Goal: Register for event/course: Register for event/course

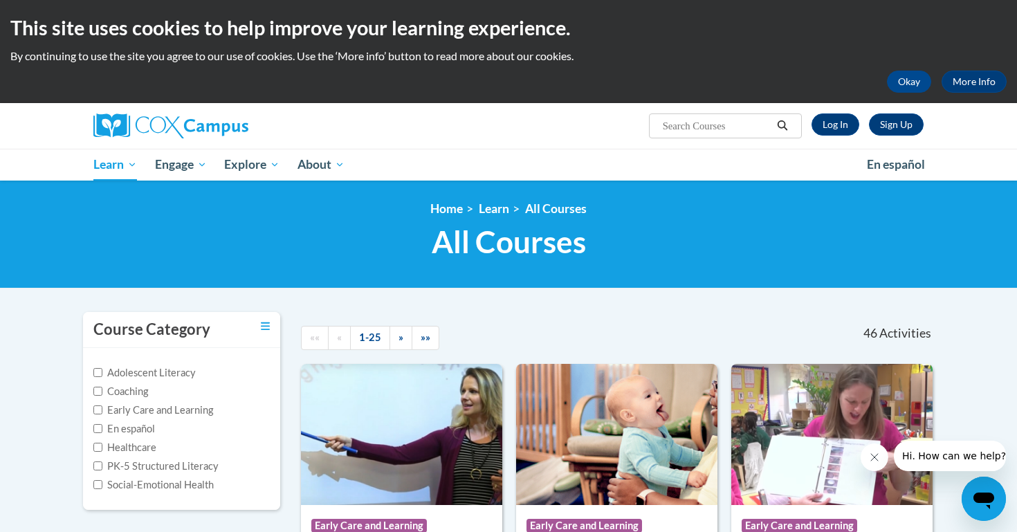
click at [574, 334] on div at bounding box center [644, 328] width 163 height 32
click at [887, 126] on link "Sign Up" at bounding box center [896, 125] width 55 height 22
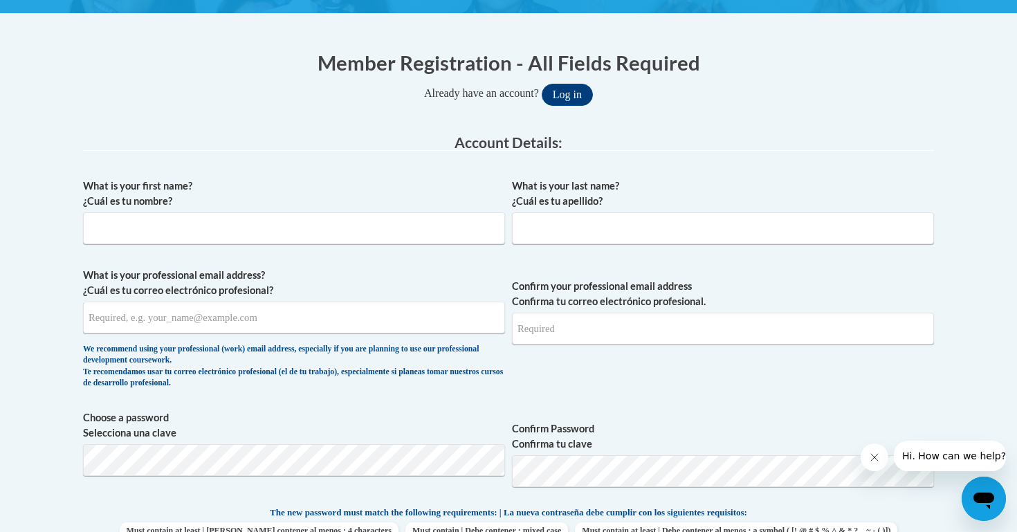
scroll to position [260, 0]
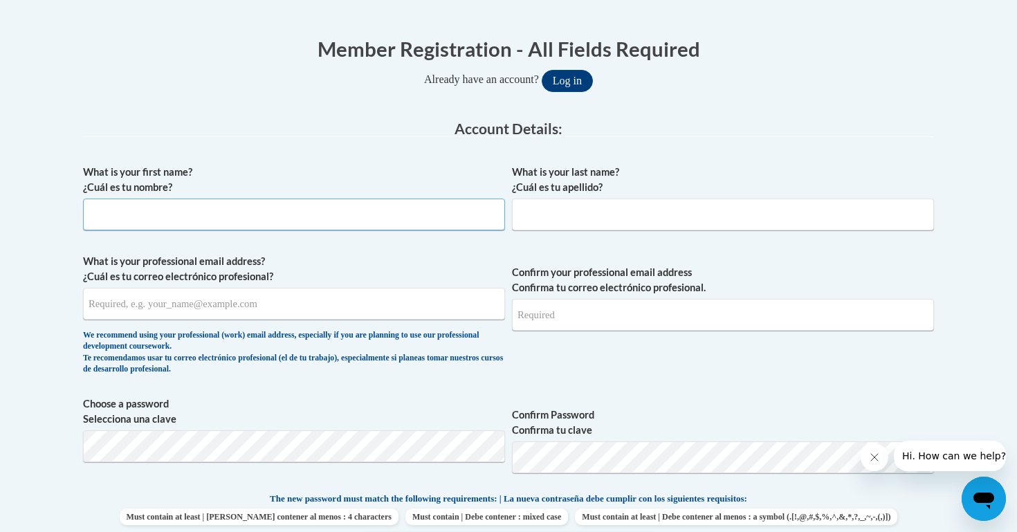
click at [329, 221] on input "What is your first name? ¿Cuál es tu nombre?" at bounding box center [294, 215] width 422 height 32
type input "Elodia"
click at [632, 219] on input "What is your last name? ¿Cuál es tu apellido?" at bounding box center [723, 215] width 422 height 32
type input "Lunn"
click at [337, 306] on input "What is your professional email address? ¿Cuál es tu correo electrónico profesi…" at bounding box center [294, 304] width 422 height 32
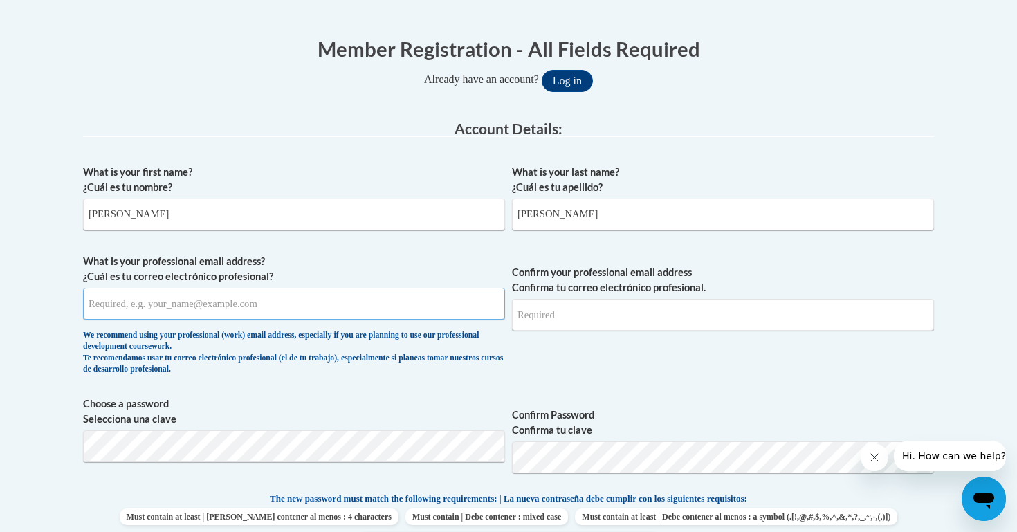
type input "erl2160@barnard.edu"
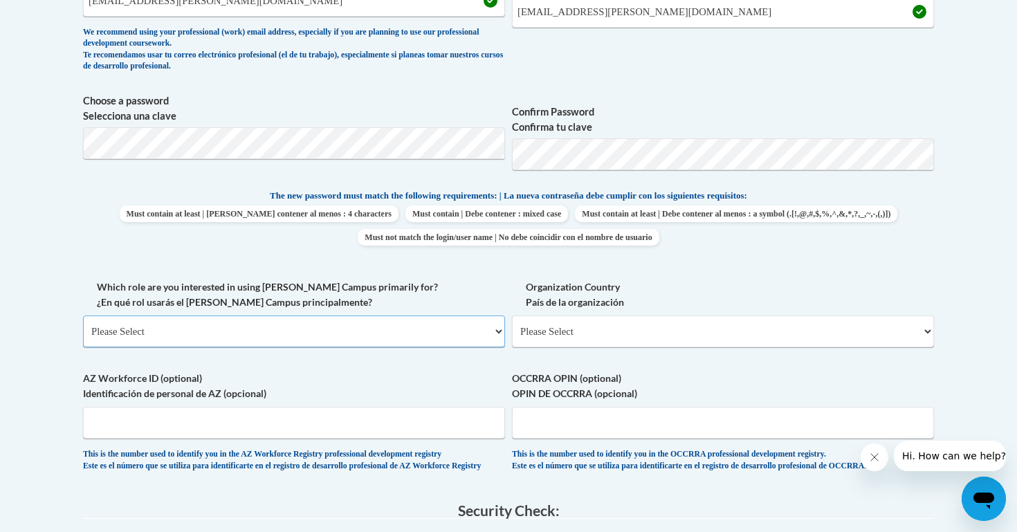
scroll to position [568, 0]
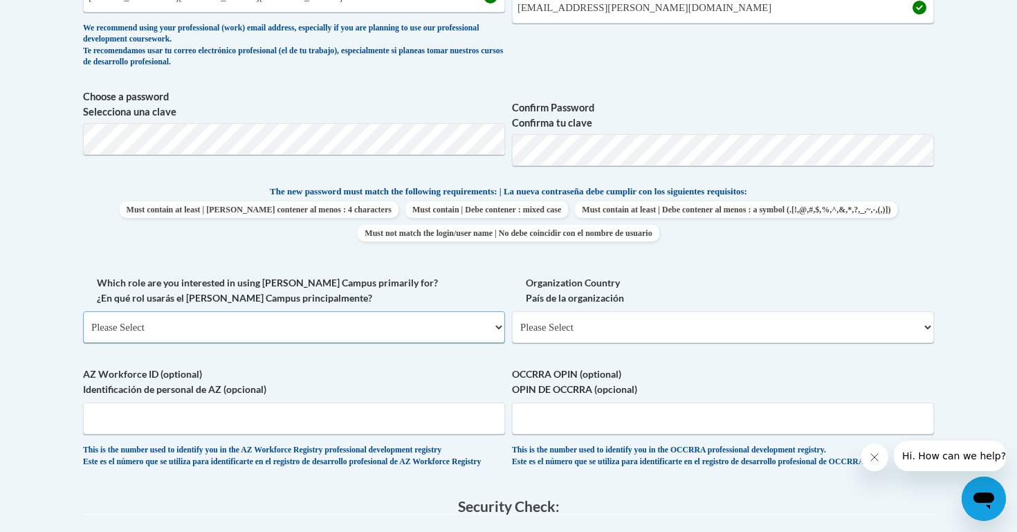
click at [317, 328] on select "Please Select College/University | Colegio/Universidad Community/Nonprofit Part…" at bounding box center [294, 327] width 422 height 32
select select "fbf2d438-af2f-41f8-98f1-81c410e29de3"
click at [83, 311] on select "Please Select College/University | Colegio/Universidad Community/Nonprofit Part…" at bounding box center [294, 327] width 422 height 32
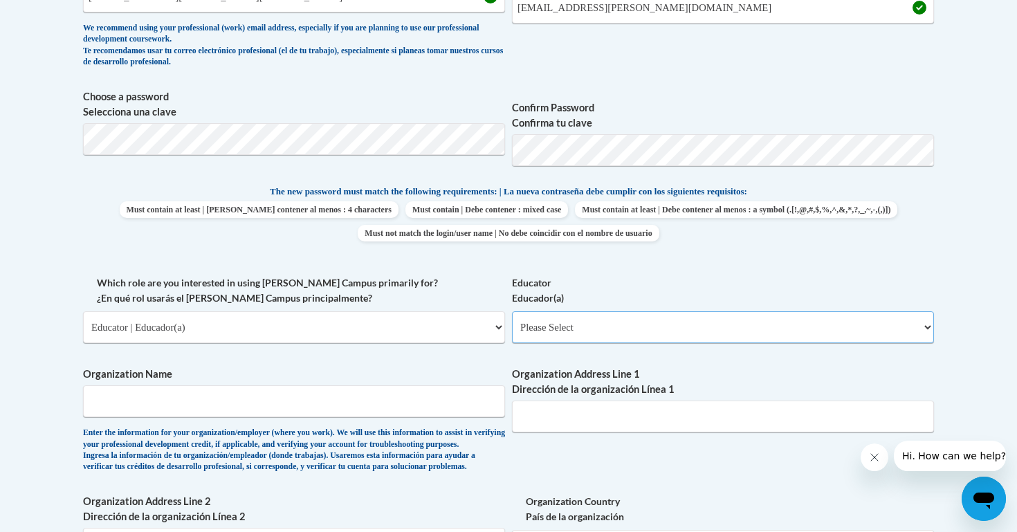
click at [593, 335] on select "Please Select Early Learning/Daycare Teacher/Family Home Care Provider | Maestr…" at bounding box center [723, 327] width 422 height 32
select select "67563ca1-16dc-4830-a7b3-94a34bed3689"
click at [512, 311] on select "Please Select Early Learning/Daycare Teacher/Family Home Care Provider | Maestr…" at bounding box center [723, 327] width 422 height 32
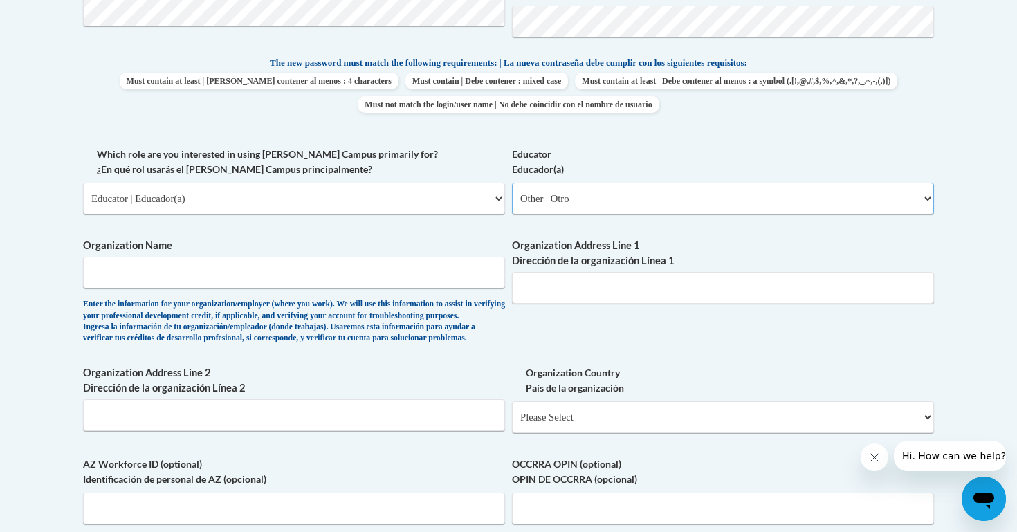
scroll to position [700, 0]
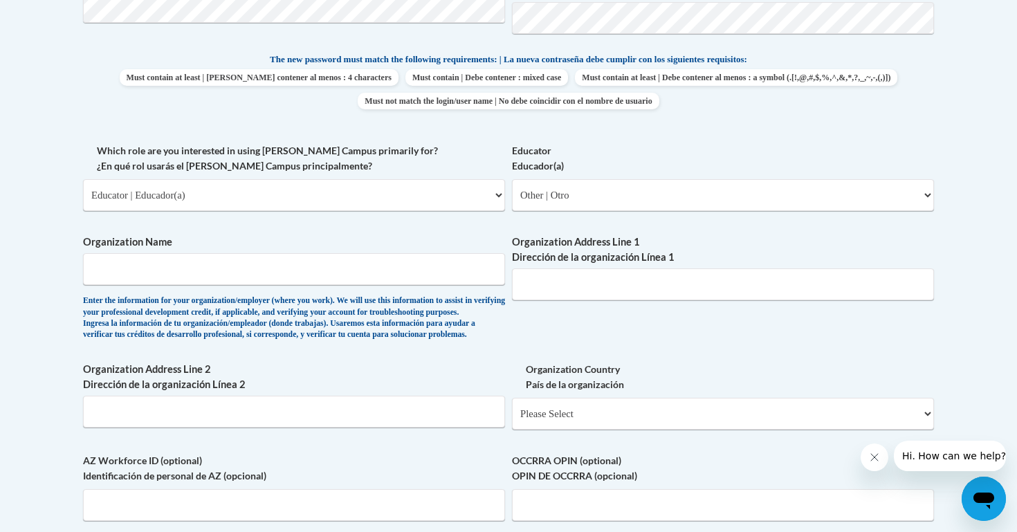
click at [332, 293] on span "Organization Name Enter the information for your organization/employer (where y…" at bounding box center [294, 288] width 422 height 106
click at [350, 266] on input "Organization Name" at bounding box center [294, 269] width 422 height 32
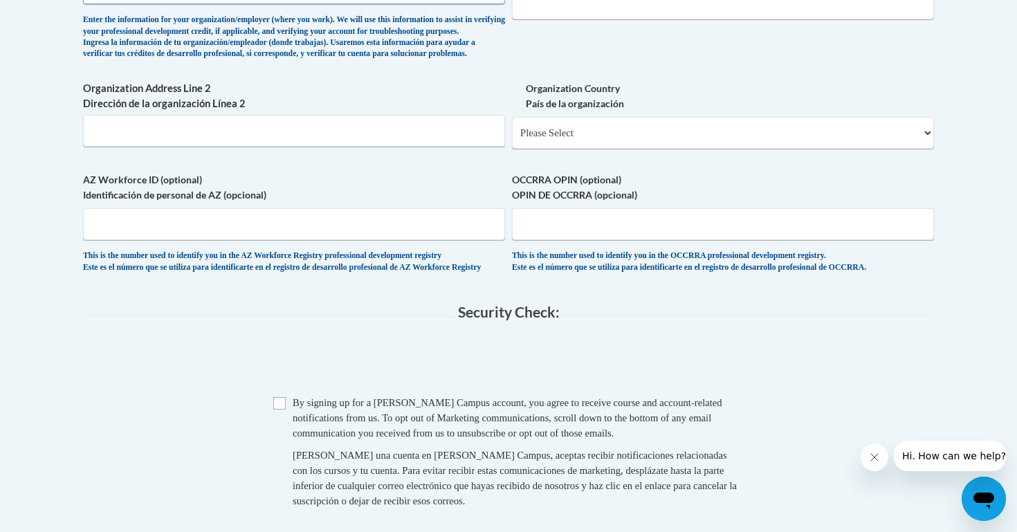
scroll to position [990, 0]
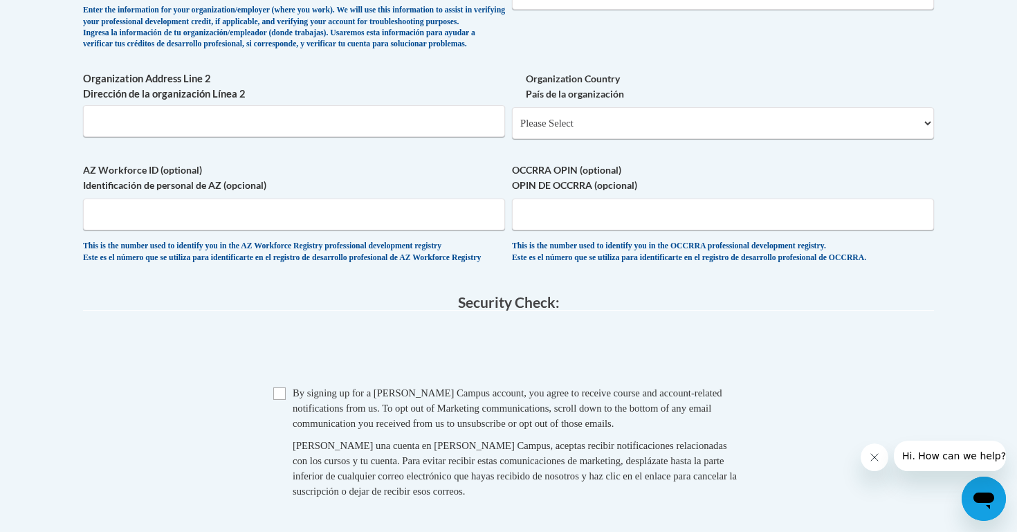
type input "Teach For America"
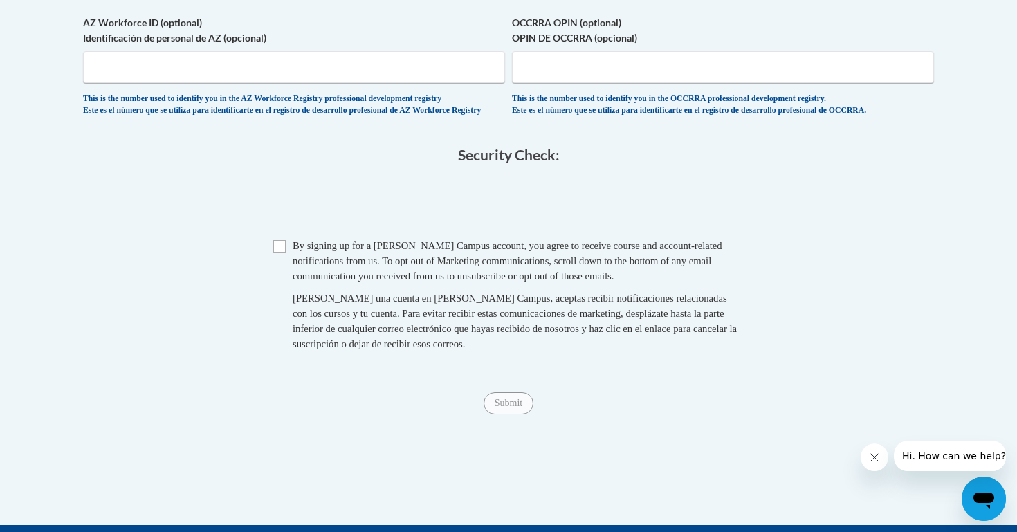
scroll to position [1152, 0]
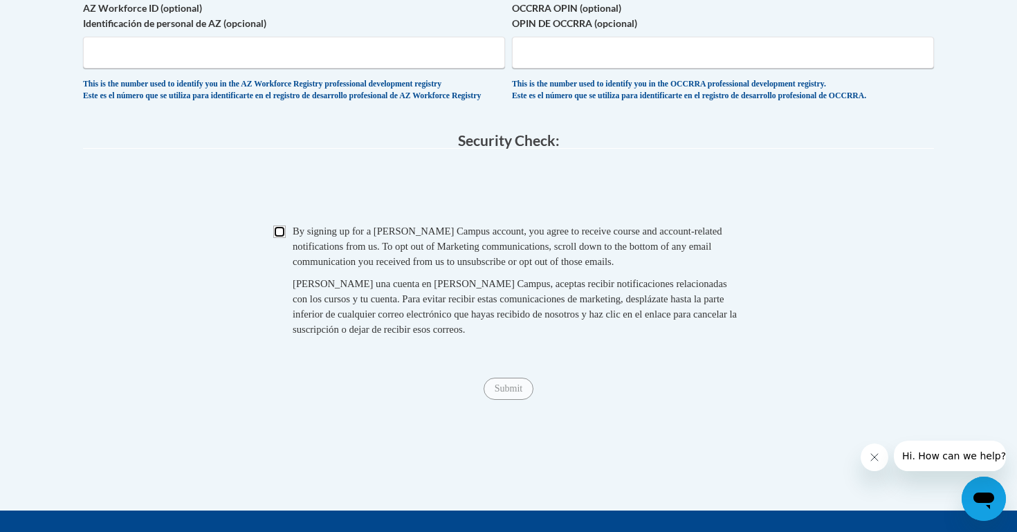
click at [279, 238] on input "Checkbox" at bounding box center [279, 232] width 12 height 12
checkbox input "true"
click at [509, 400] on input "Submit" at bounding box center [509, 389] width 50 height 22
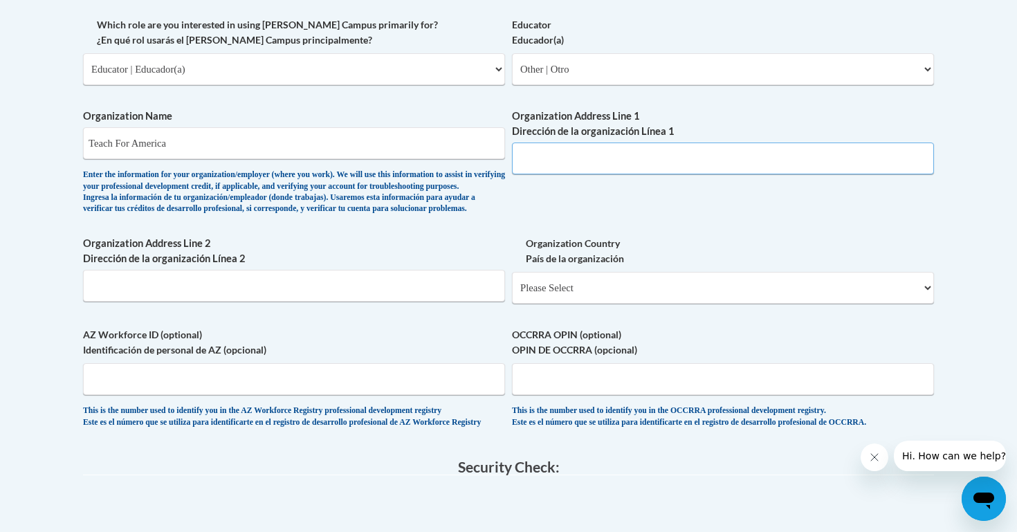
scroll to position [824, 0]
type input "?"
click at [355, 303] on input "Organization Address Line 2 Dirección de la organización Línea 2" at bounding box center [294, 287] width 422 height 32
type input "?"
click at [570, 305] on select "Please Select United States | Estados Unidos Outside of the United States | Fue…" at bounding box center [723, 289] width 422 height 32
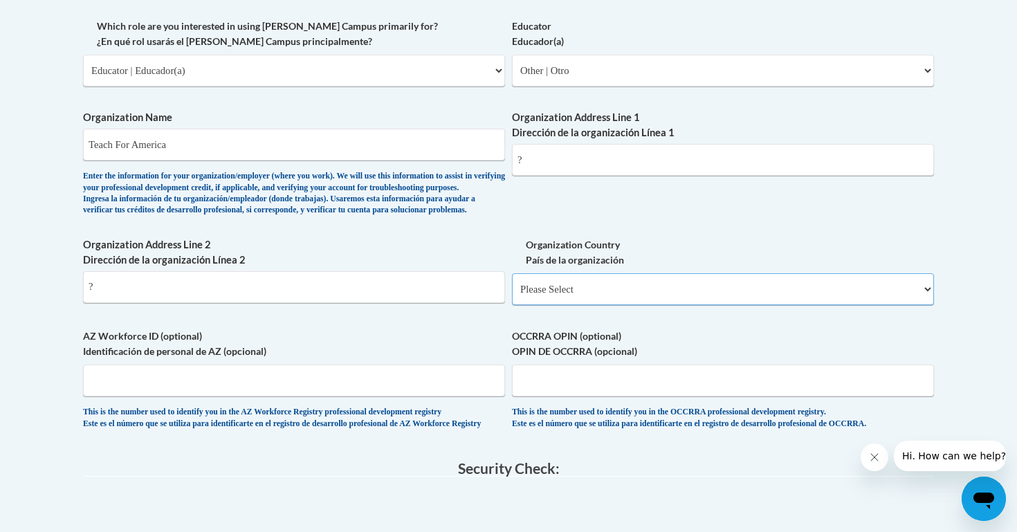
select select "ad49bcad-a171-4b2e-b99c-48b446064914"
click at [512, 296] on select "Please Select United States | Estados Unidos Outside of the United States | Fue…" at bounding box center [723, 289] width 422 height 32
select select
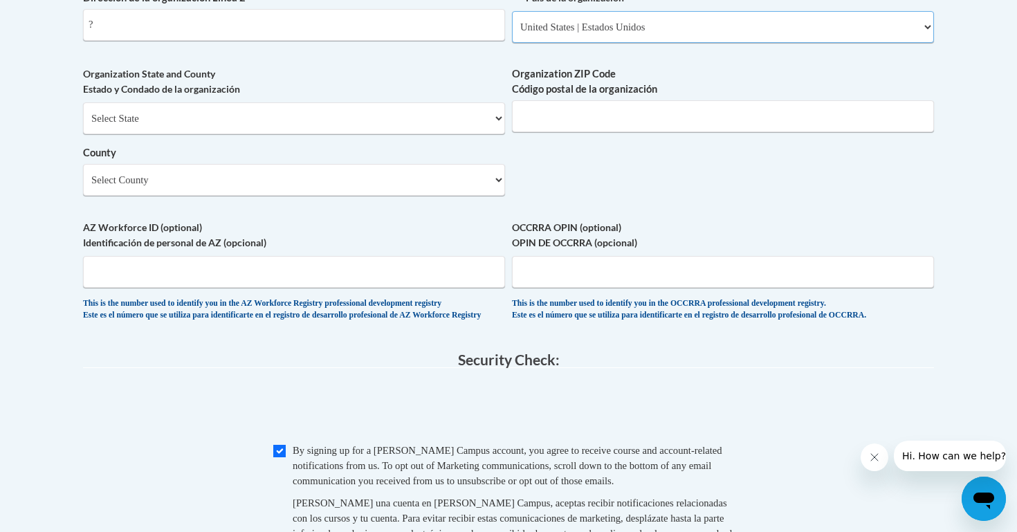
scroll to position [1086, 0]
click at [345, 197] on select "Select County Alameda Alpine Amador Butte Calaveras Colusa Contra Costa Del Nor…" at bounding box center [294, 181] width 422 height 32
click at [311, 135] on select "Select State Alabama Alaska Arizona Arkansas California Colorado Connecticut De…" at bounding box center [294, 119] width 422 height 32
select select "New York"
click at [83, 125] on select "Select State Alabama Alaska Arizona Arkansas California Colorado Connecticut De…" at bounding box center [294, 119] width 422 height 32
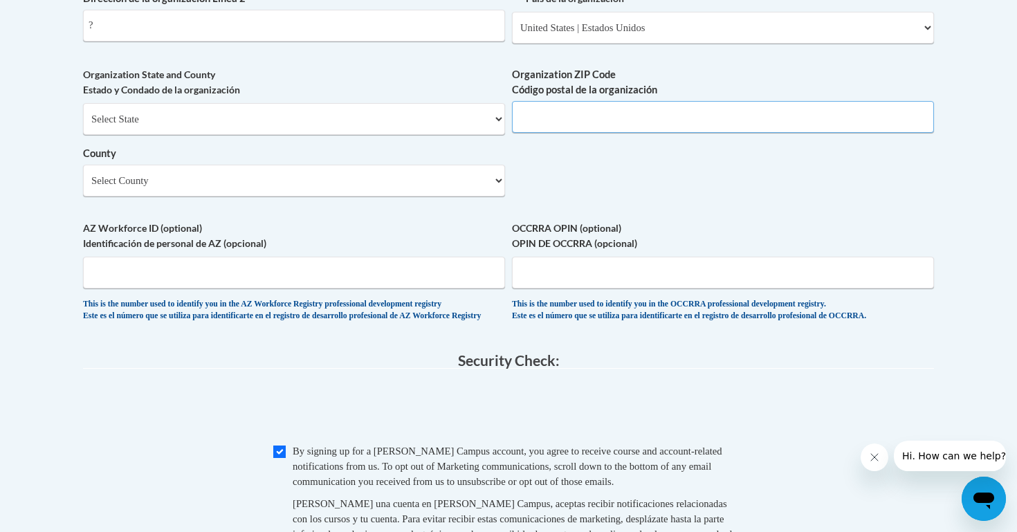
click at [619, 133] on input "Organization ZIP Code Código postal de la organización" at bounding box center [723, 117] width 422 height 32
type input "10025"
click at [428, 197] on select "Select County Albany Allegany Bronx Broome Cattaraugus Cayuga Chautauqua Chemun…" at bounding box center [294, 181] width 422 height 32
select select "New York"
click at [83, 187] on select "Select County Albany Allegany Bronx Broome Cattaraugus Cayuga Chautauqua Chemun…" at bounding box center [294, 181] width 422 height 32
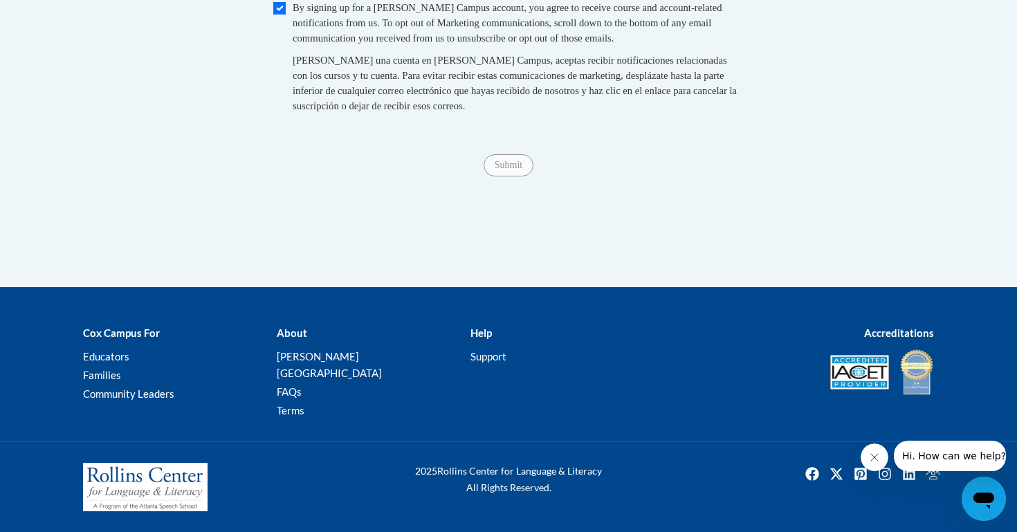
scroll to position [1547, 0]
click at [282, 15] on input "Checkbox" at bounding box center [279, 8] width 12 height 12
checkbox input "true"
click at [505, 176] on input "Submit" at bounding box center [509, 165] width 50 height 22
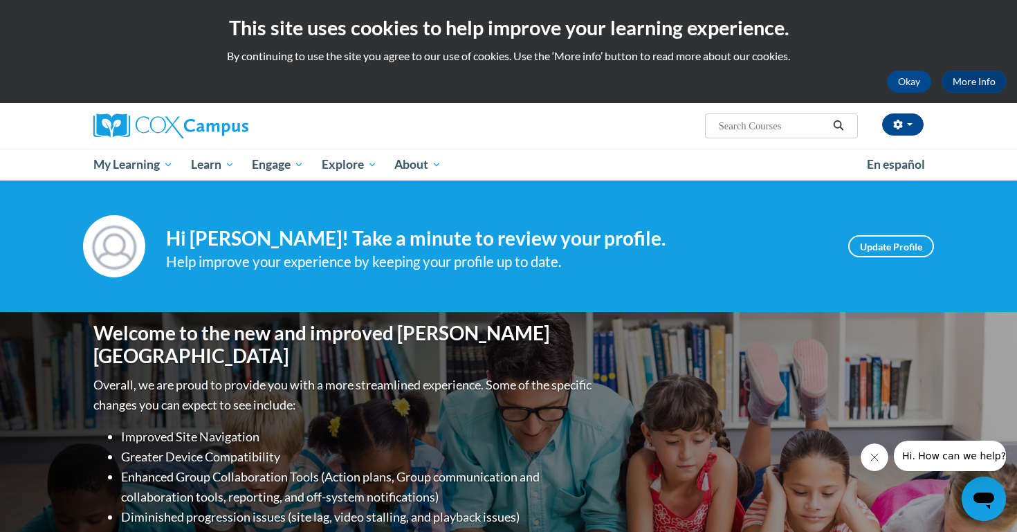
click at [762, 120] on input "Search..." at bounding box center [773, 126] width 111 height 17
type input "systematic and explicit phonics"
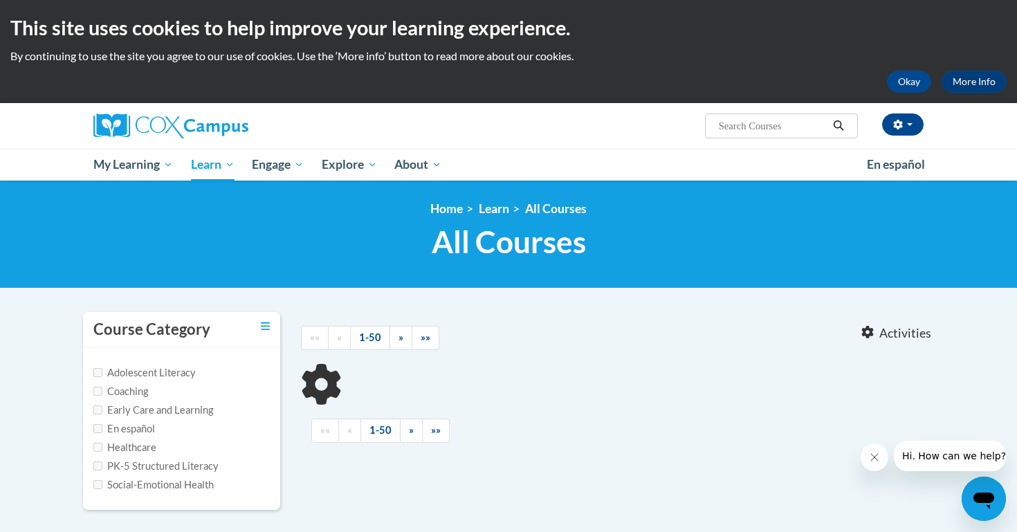
type input "systematic and explicit phonics"
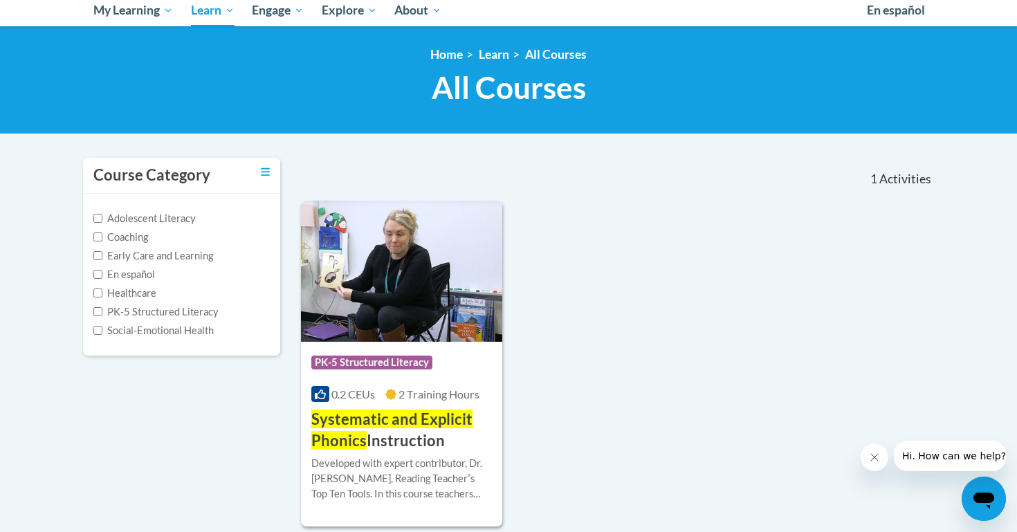
scroll to position [165, 0]
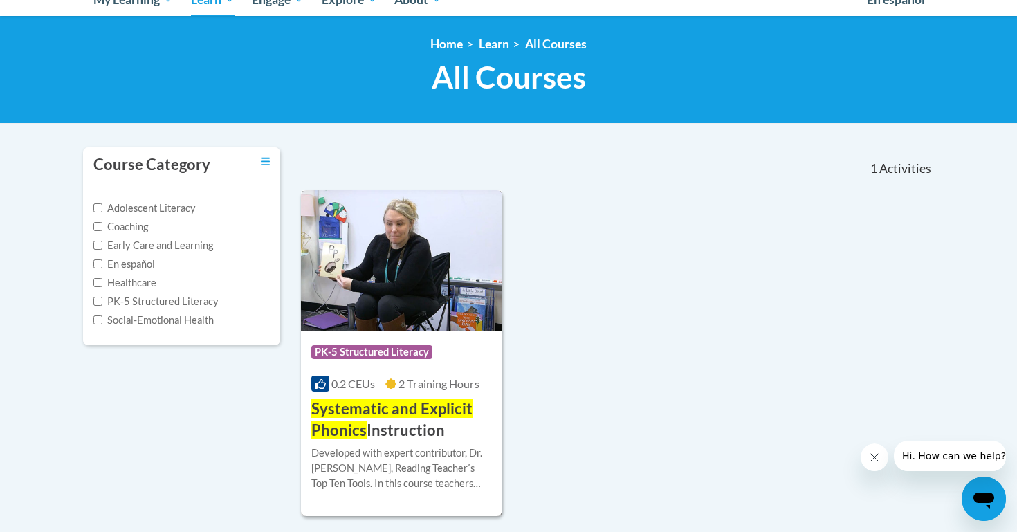
click at [409, 424] on h3 "Systematic and Explicit Phonics Instruction" at bounding box center [401, 420] width 181 height 43
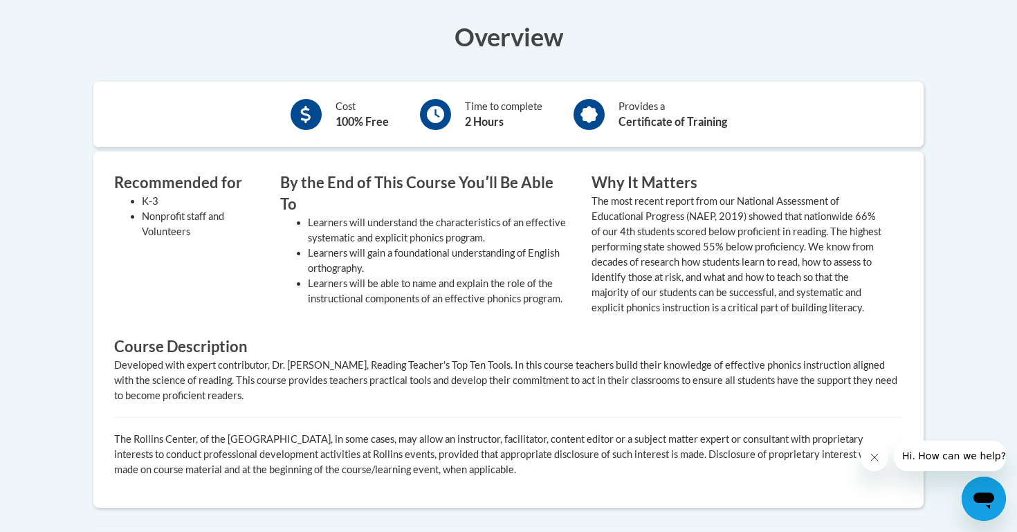
scroll to position [473, 0]
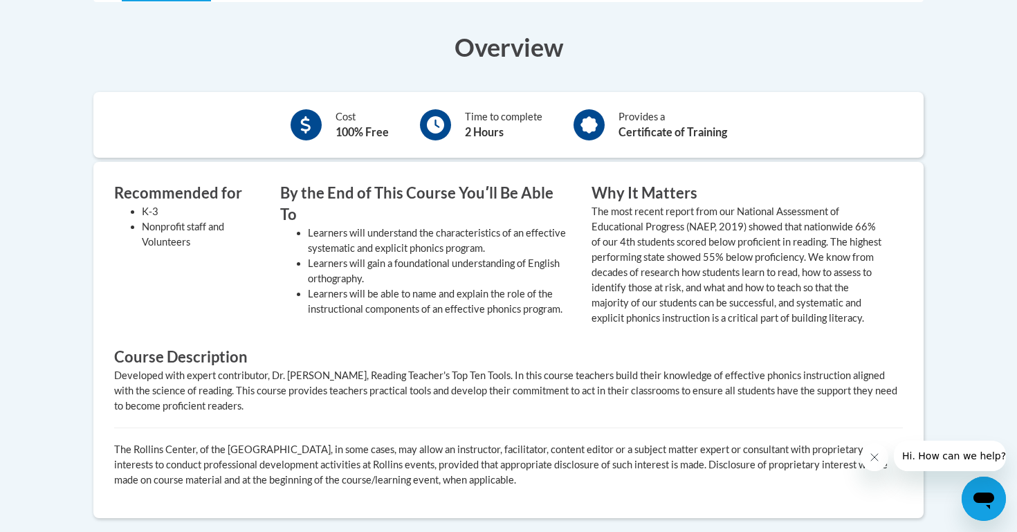
click at [709, 352] on div "Recommended for K-3 Nonprofit staff and Volunteers By the End of This Course Yo…" at bounding box center [509, 340] width 810 height 315
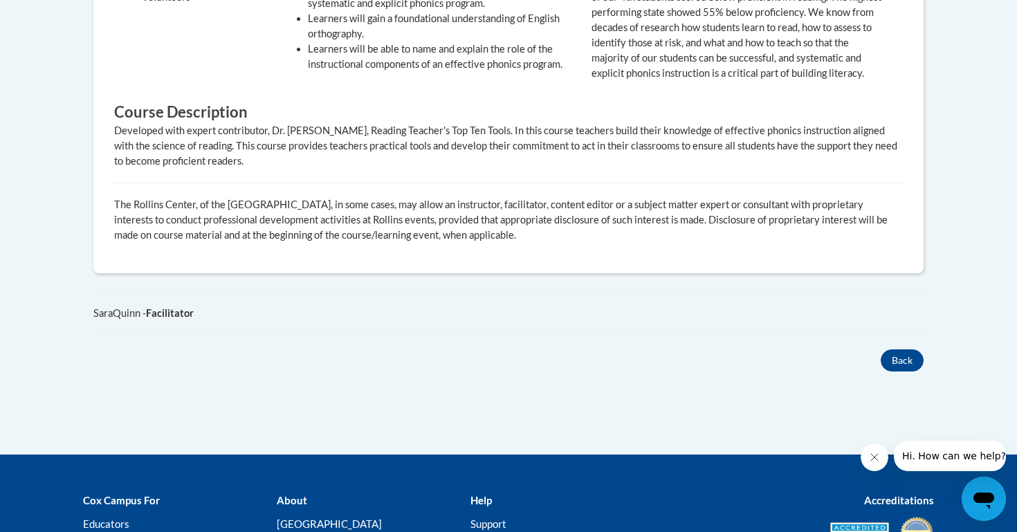
scroll to position [720, 0]
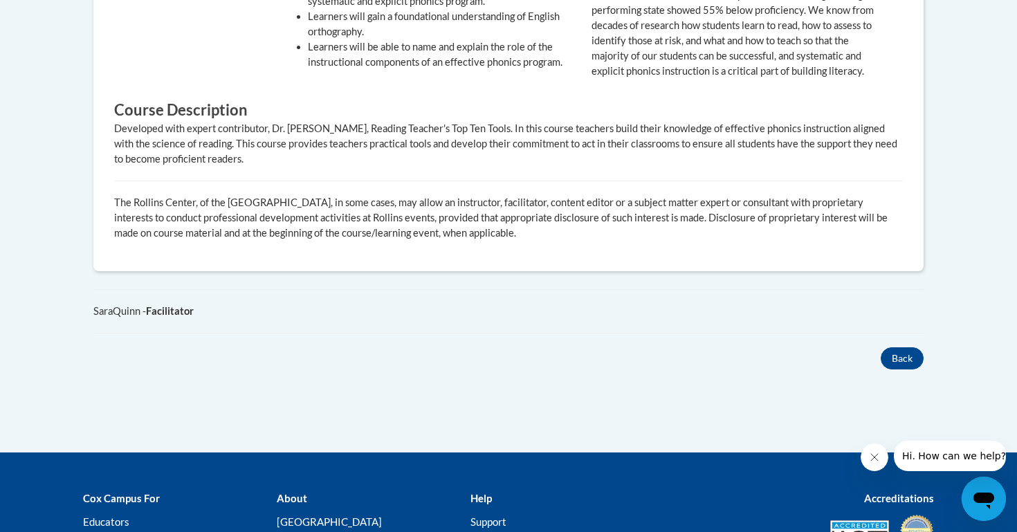
click at [663, 271] on div "Recommended for K-3 Nonprofit staff and Volunteers By the End of This Course Yo…" at bounding box center [508, 93] width 831 height 356
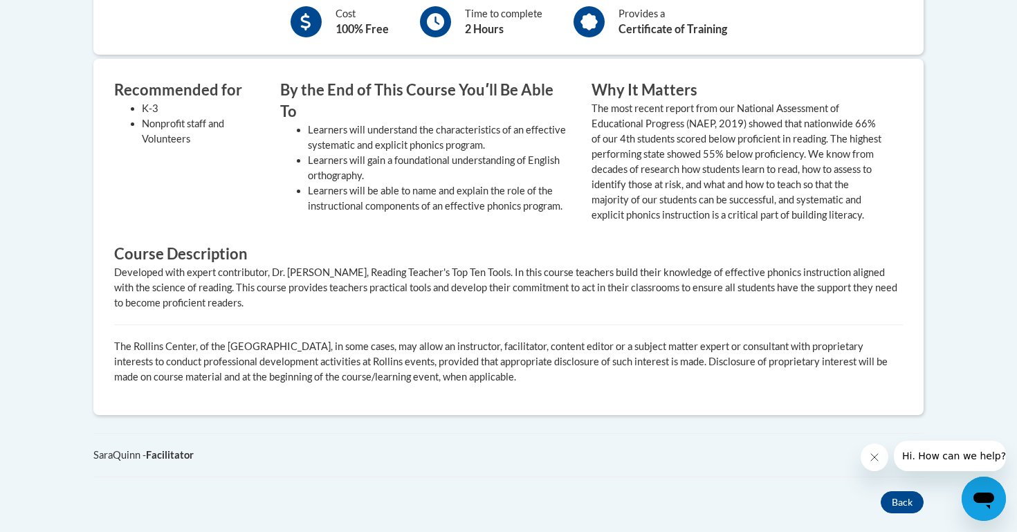
scroll to position [529, 0]
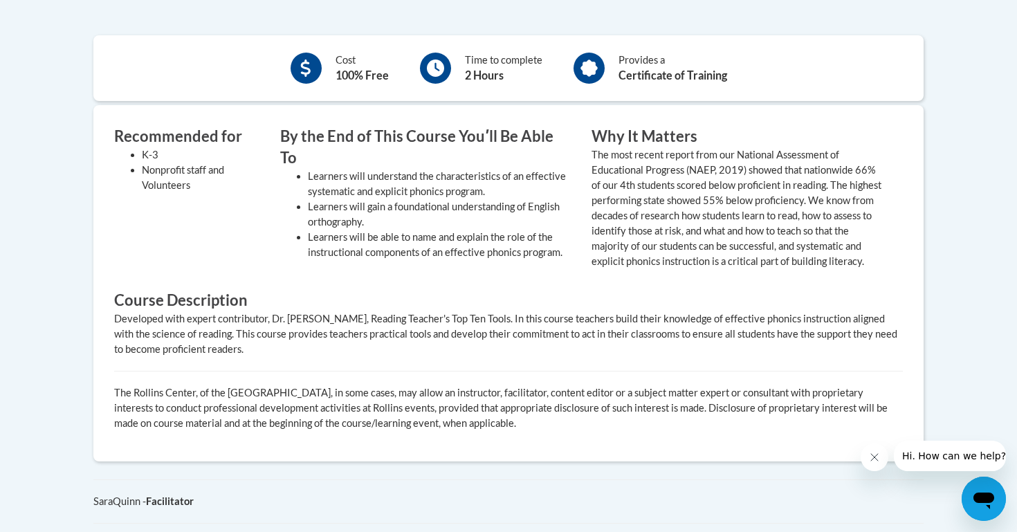
click at [663, 267] on value "The most recent report from our National Assessment of Educational Progress (NA…" at bounding box center [737, 208] width 290 height 118
click at [696, 227] on value "The most recent report from our National Assessment of Educational Progress (NA…" at bounding box center [737, 208] width 290 height 118
click at [640, 87] on div "Cost 100% Free Time to complete 2 Hours Provides a Certificate of Training" at bounding box center [508, 68] width 831 height 45
click at [476, 68] on div "Time to complete 2 Hours" at bounding box center [504, 68] width 78 height 31
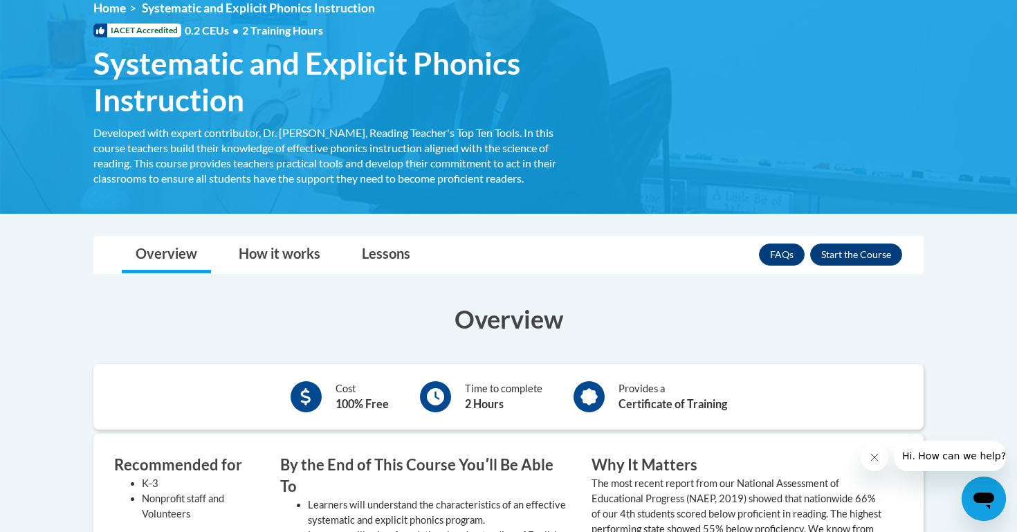
scroll to position [197, 0]
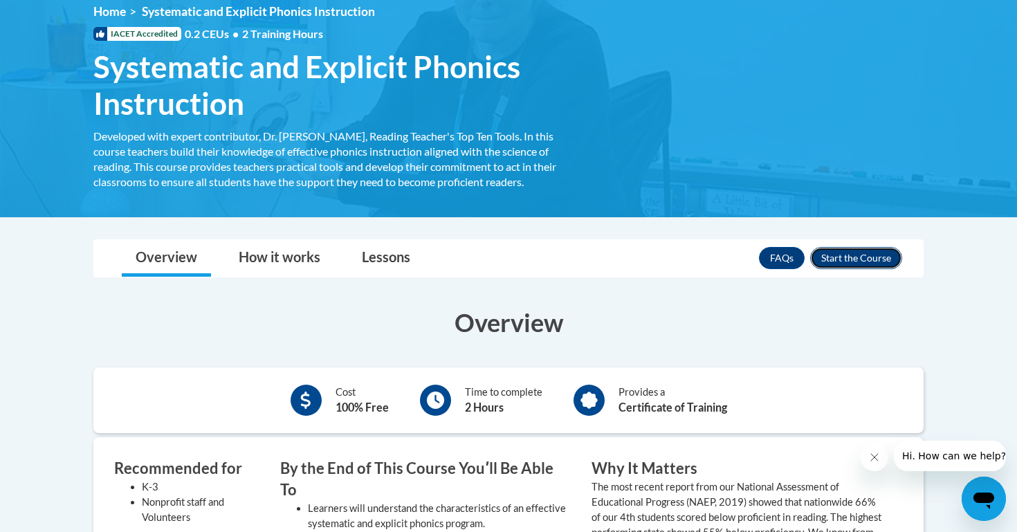
click at [860, 256] on button "Enroll" at bounding box center [857, 258] width 92 height 22
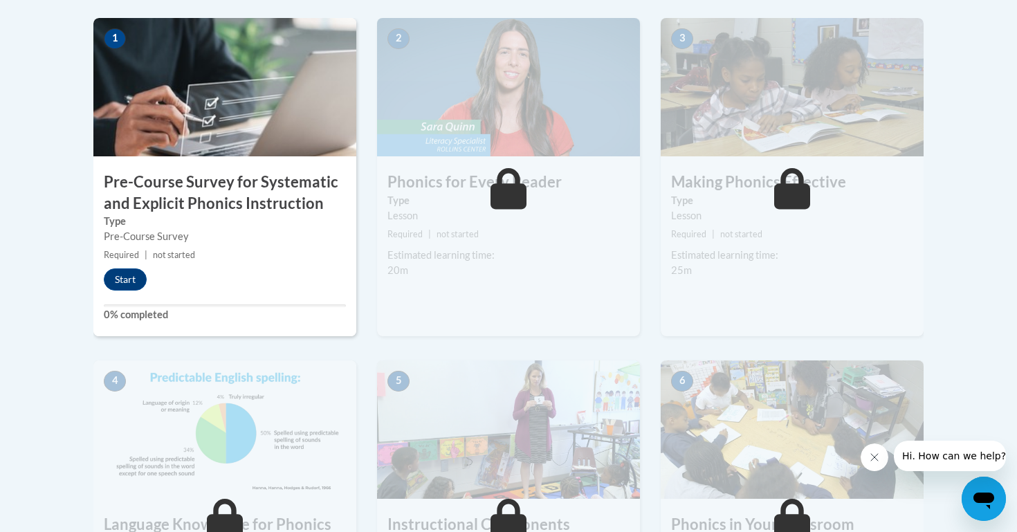
scroll to position [453, 0]
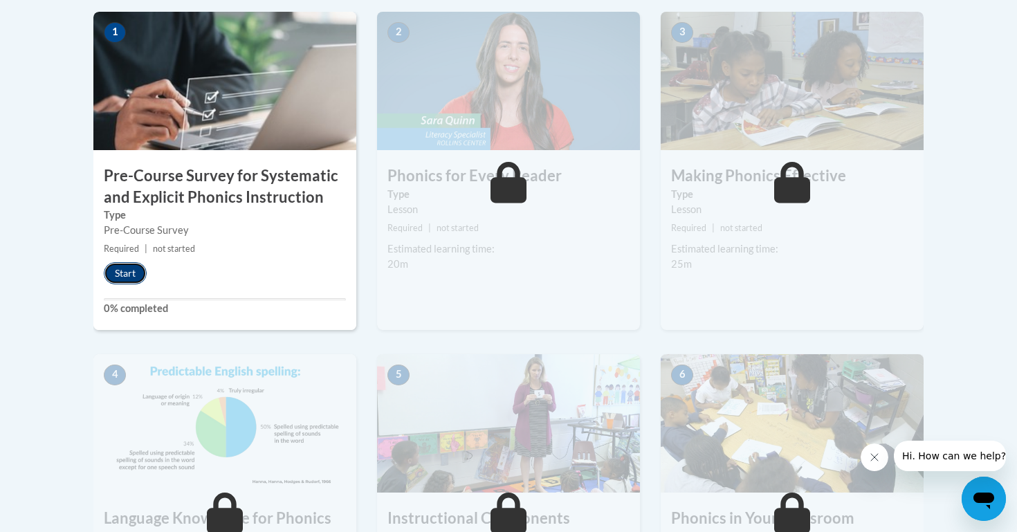
click at [122, 271] on button "Start" at bounding box center [125, 273] width 43 height 22
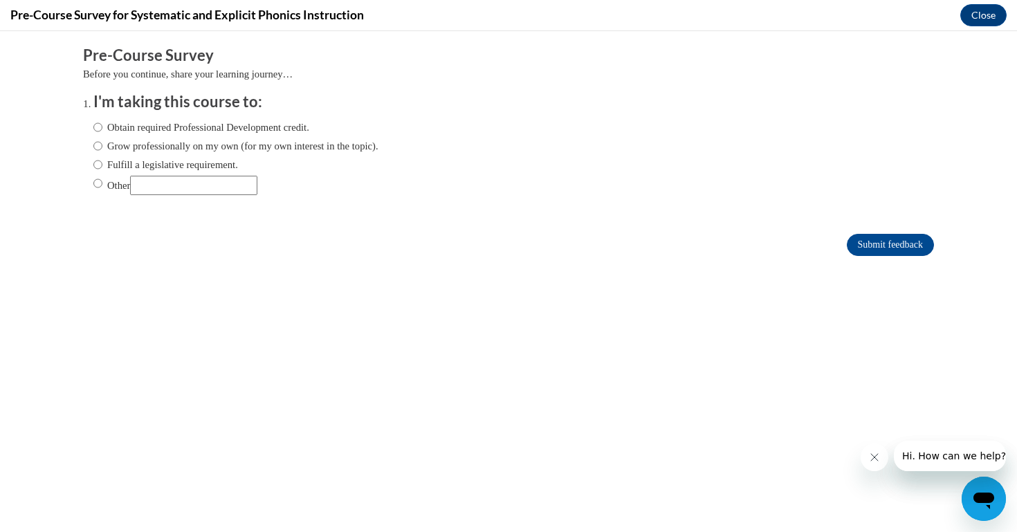
scroll to position [0, 0]
click at [98, 161] on input "Fulfill a legislative requirement." at bounding box center [97, 164] width 9 height 15
radio input "true"
click at [875, 249] on input "Submit feedback" at bounding box center [890, 245] width 87 height 22
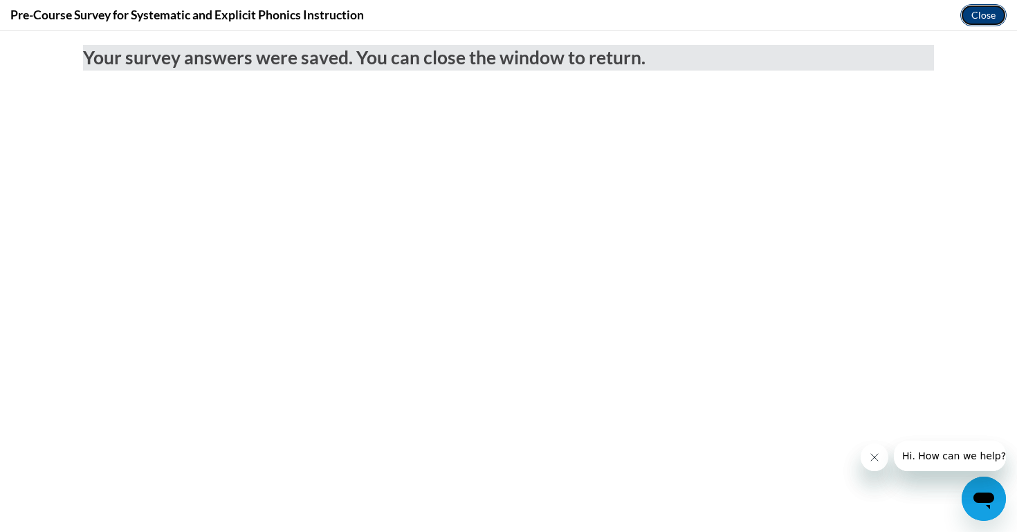
click at [988, 15] on button "Close" at bounding box center [984, 15] width 46 height 22
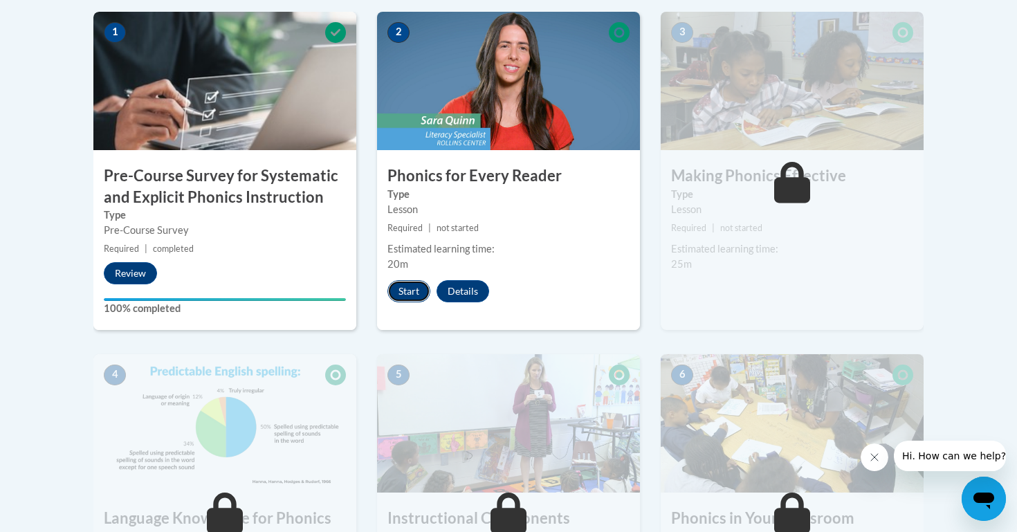
click at [410, 291] on button "Start" at bounding box center [409, 291] width 43 height 22
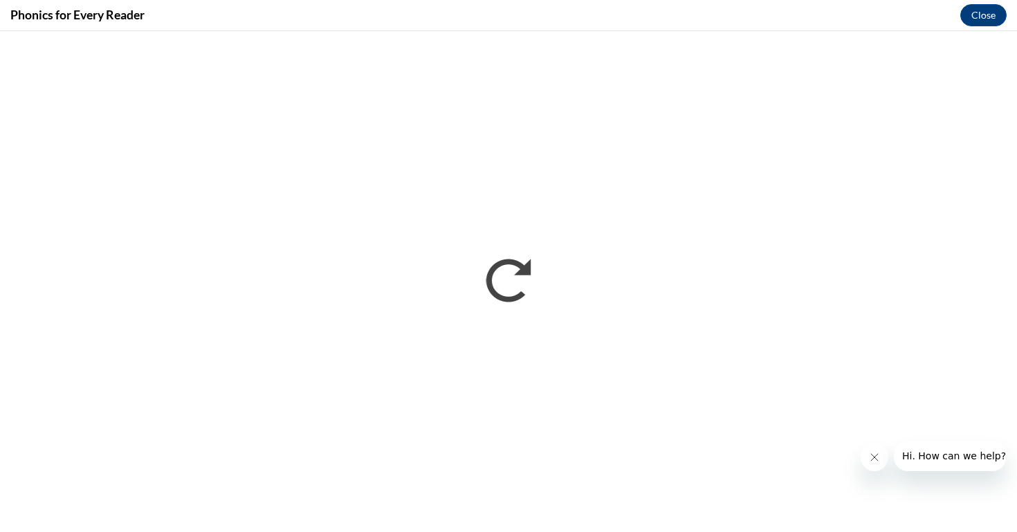
click at [879, 455] on icon "Close message from company" at bounding box center [874, 457] width 11 height 11
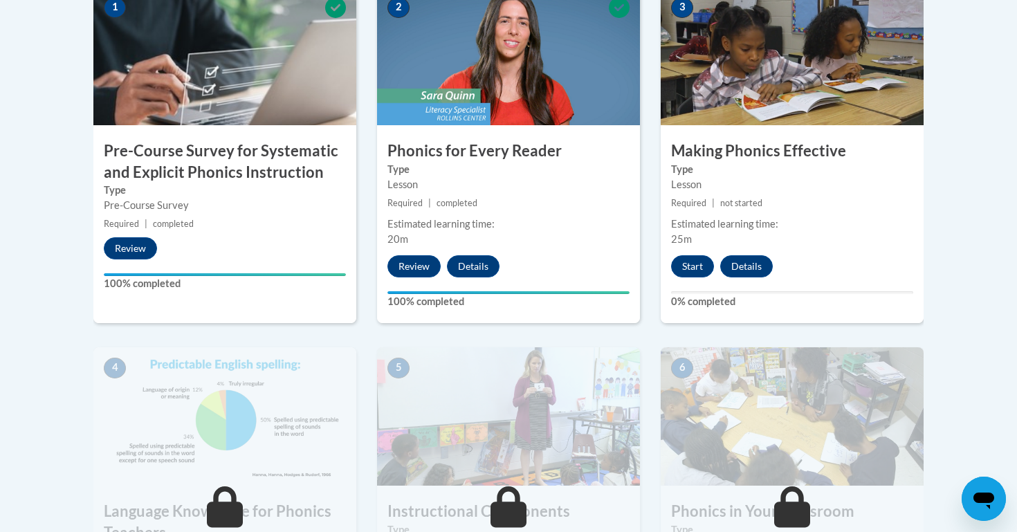
scroll to position [471, 0]
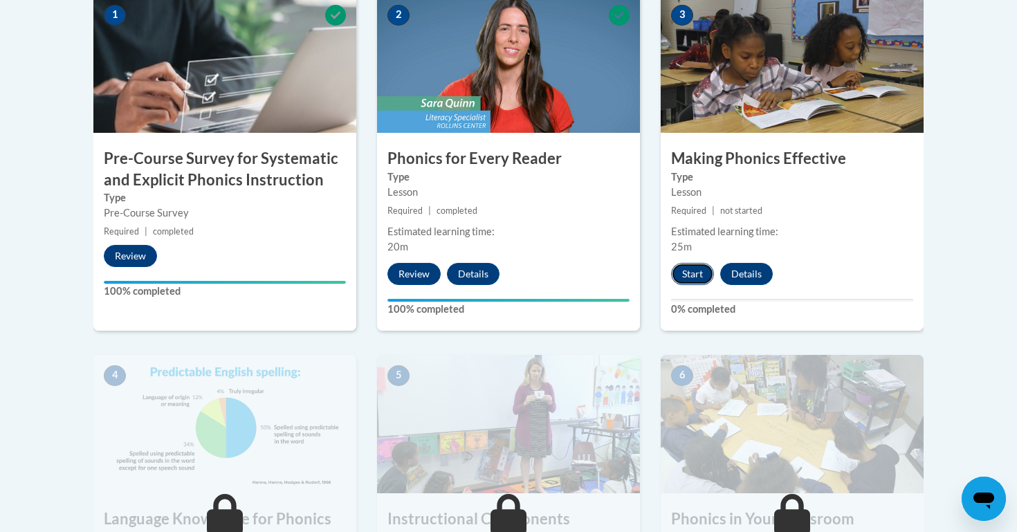
click at [698, 274] on button "Start" at bounding box center [692, 274] width 43 height 22
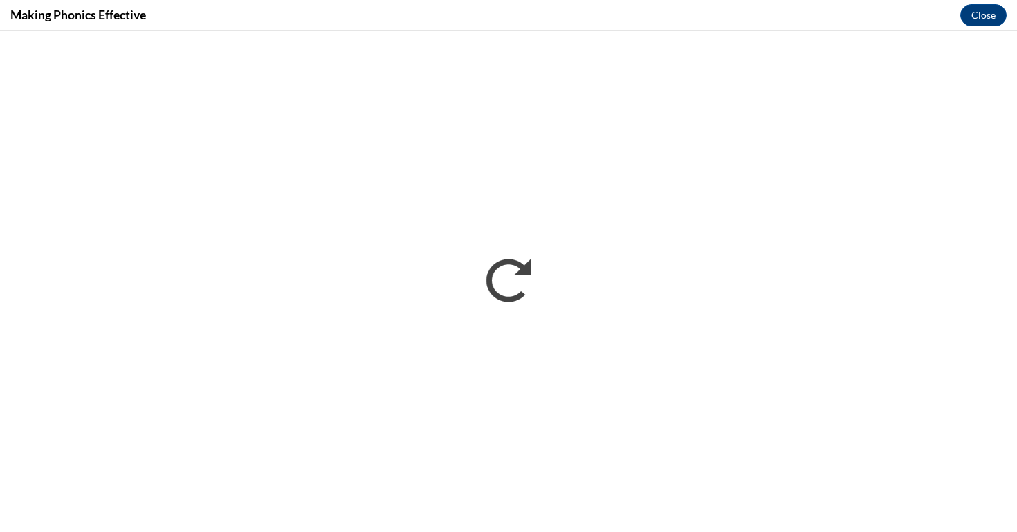
scroll to position [0, 0]
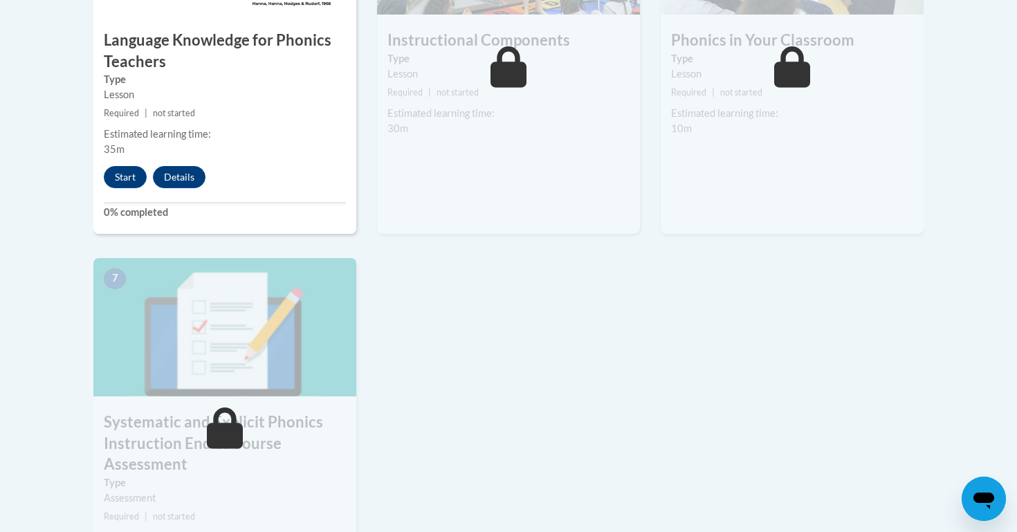
scroll to position [952, 0]
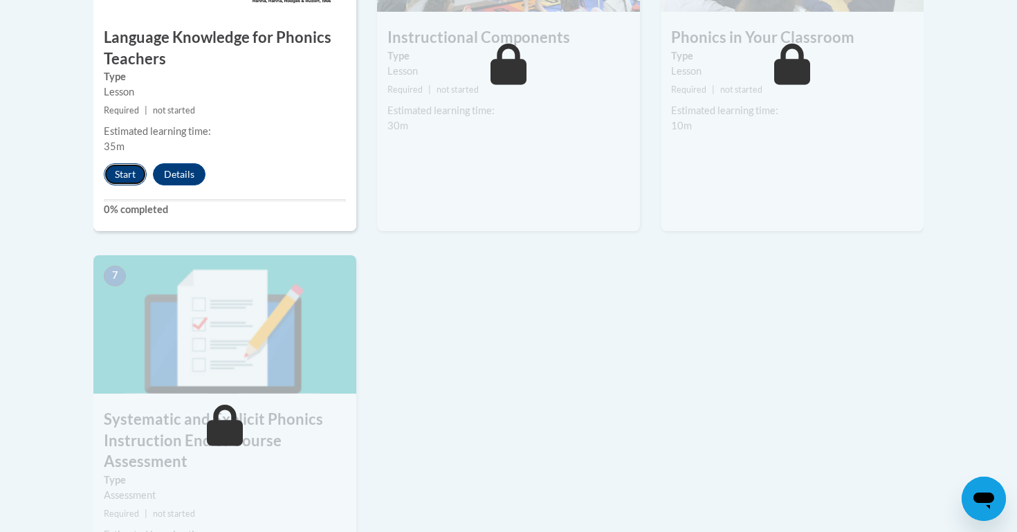
click at [125, 179] on button "Start" at bounding box center [125, 174] width 43 height 22
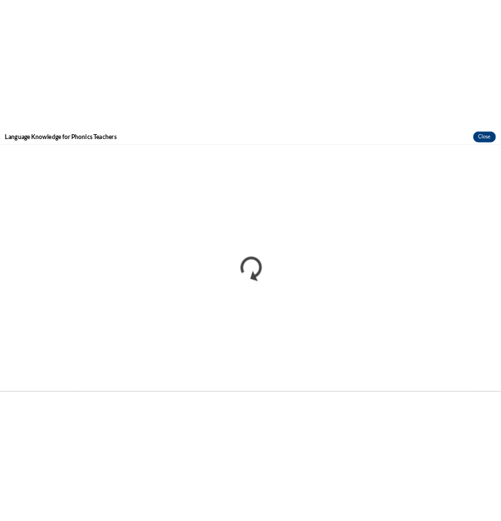
scroll to position [0, 0]
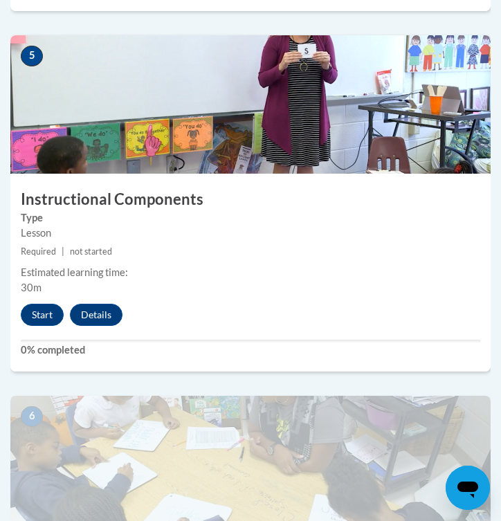
scroll to position [1883, 0]
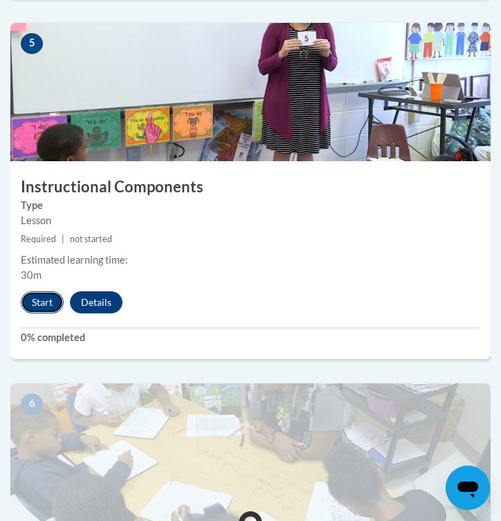
click at [44, 306] on button "Start" at bounding box center [42, 302] width 43 height 22
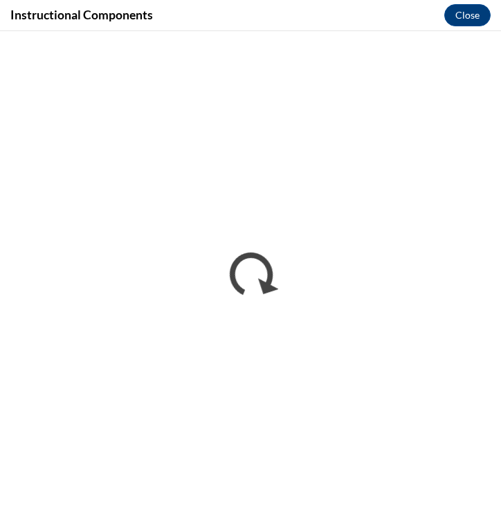
scroll to position [0, 0]
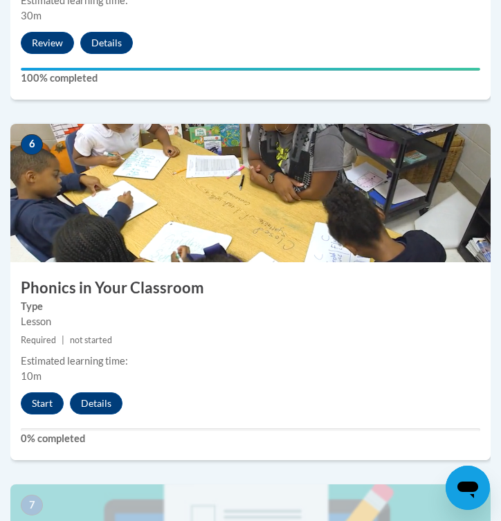
scroll to position [2160, 0]
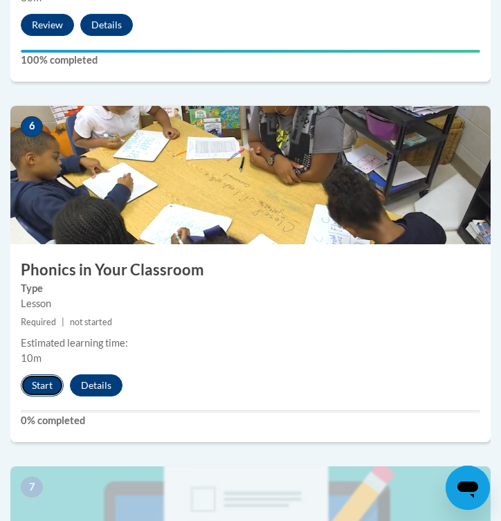
click at [42, 384] on button "Start" at bounding box center [42, 385] width 43 height 22
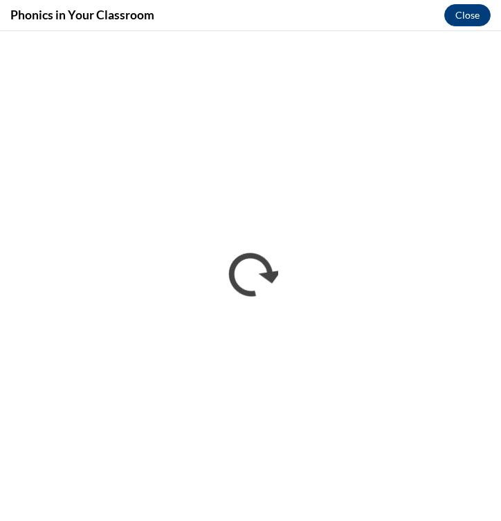
scroll to position [0, 0]
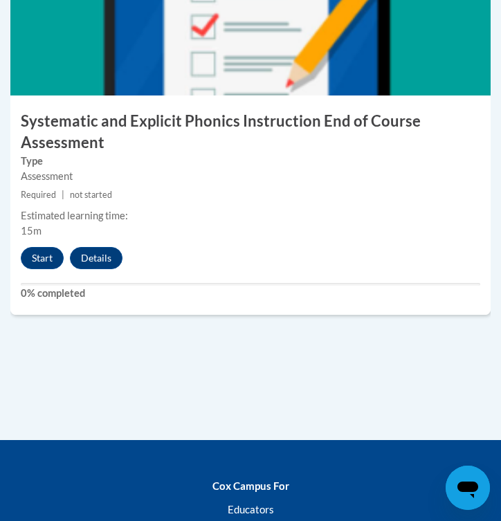
scroll to position [2672, 0]
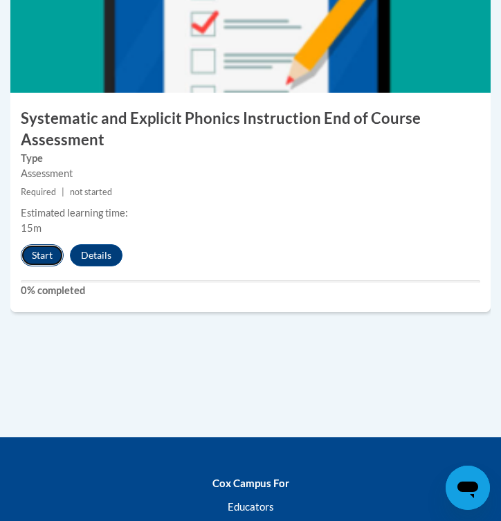
click at [51, 254] on button "Start" at bounding box center [42, 255] width 43 height 22
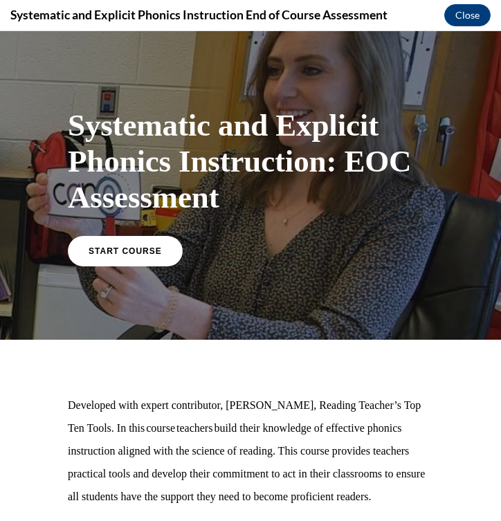
scroll to position [0, 0]
click at [131, 257] on link "START COURSE" at bounding box center [125, 251] width 120 height 32
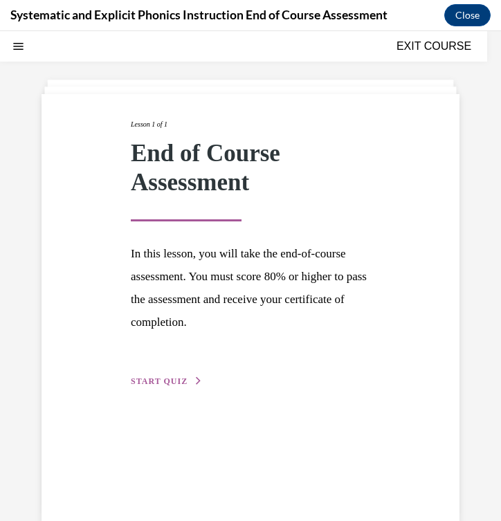
scroll to position [75, 0]
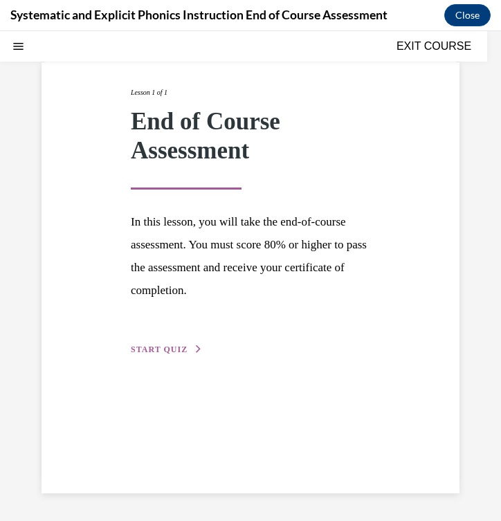
click at [179, 347] on span "START QUIZ" at bounding box center [159, 350] width 57 height 10
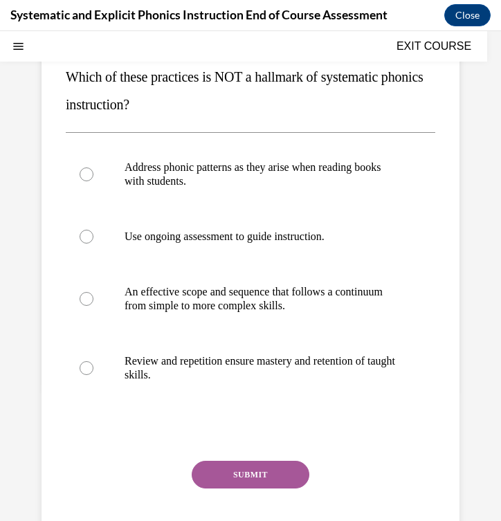
scroll to position [161, 0]
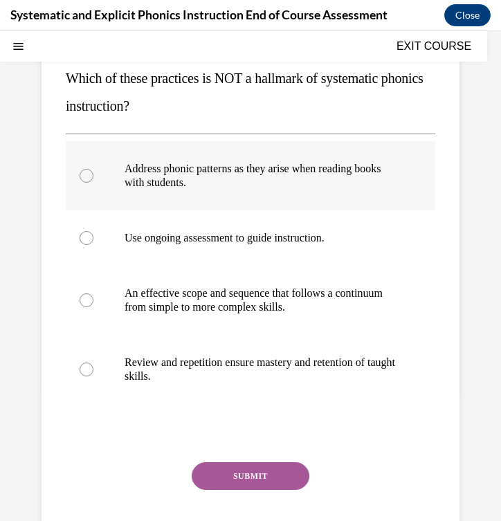
click at [86, 174] on div at bounding box center [87, 176] width 14 height 14
click at [239, 476] on button "SUBMIT" at bounding box center [251, 476] width 118 height 28
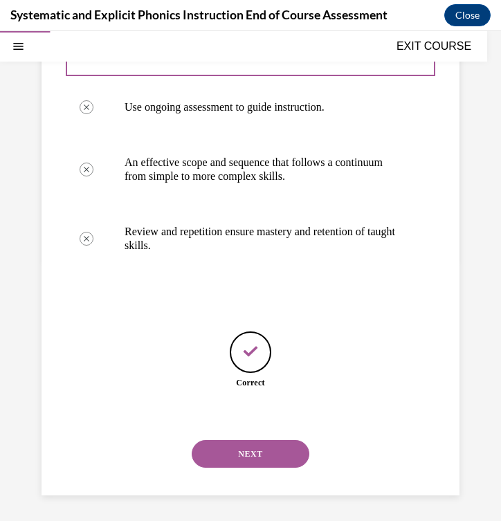
scroll to position [294, 0]
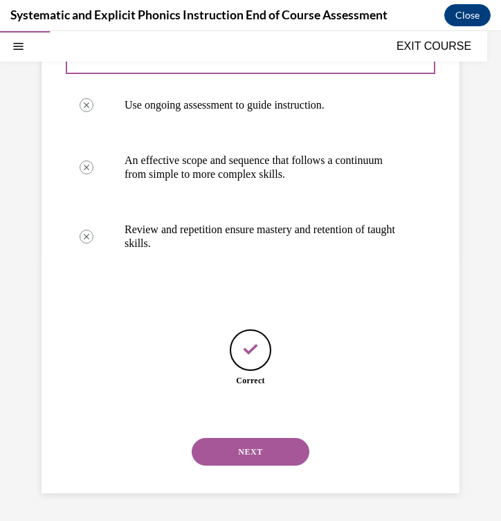
click at [236, 455] on button "NEXT" at bounding box center [251, 452] width 118 height 28
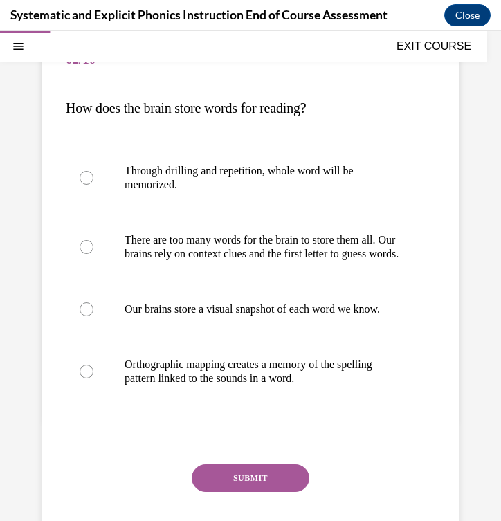
scroll to position [130, 0]
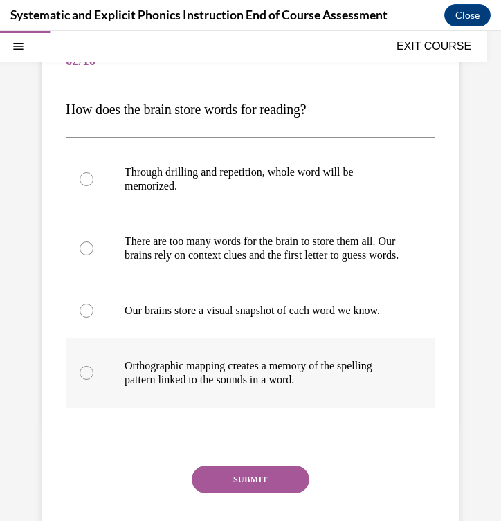
click at [89, 380] on div at bounding box center [87, 373] width 14 height 14
click at [254, 493] on button "SUBMIT" at bounding box center [251, 480] width 118 height 28
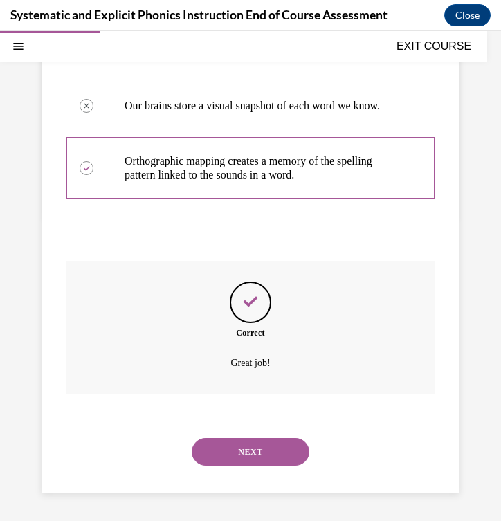
scroll to position [349, 0]
click at [248, 452] on button "NEXT" at bounding box center [251, 452] width 118 height 28
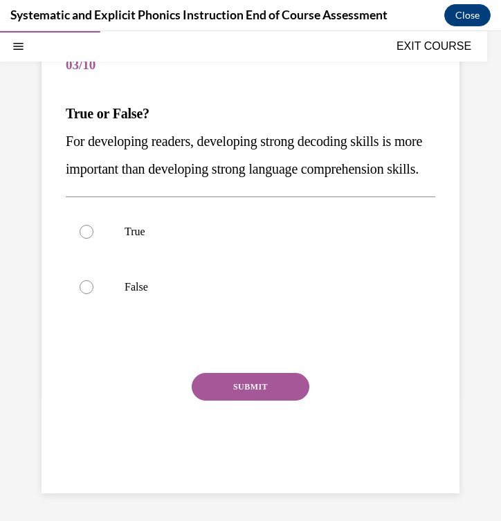
scroll to position [126, 0]
click at [87, 239] on div at bounding box center [87, 232] width 14 height 14
click at [247, 401] on button "SUBMIT" at bounding box center [251, 387] width 118 height 28
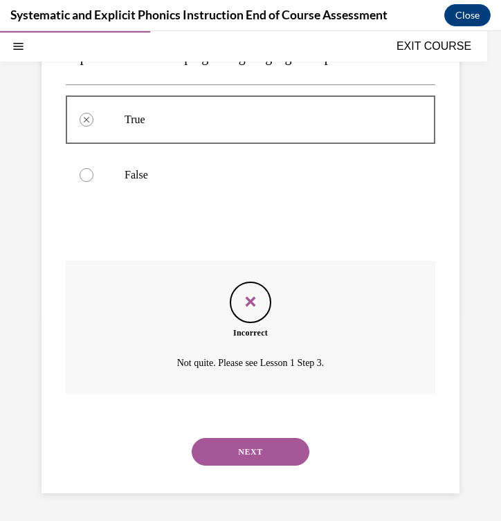
scroll to position [266, 0]
click at [238, 451] on button "NEXT" at bounding box center [251, 452] width 118 height 28
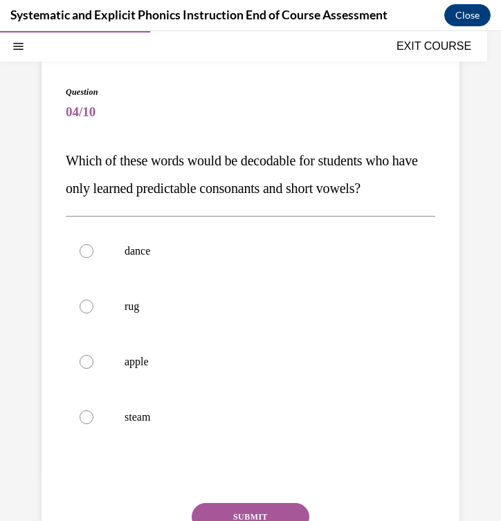
scroll to position [109, 0]
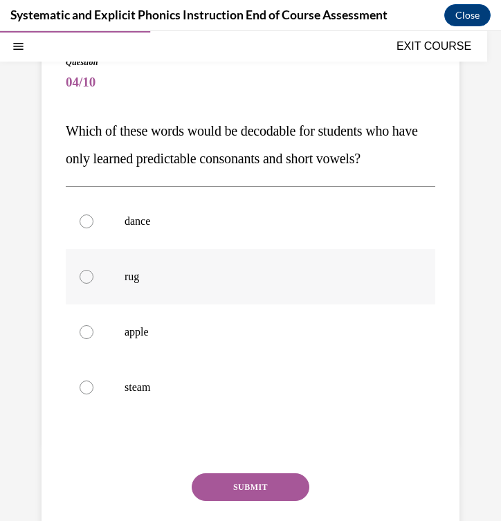
click at [84, 284] on div at bounding box center [251, 276] width 370 height 55
click at [240, 479] on button "SUBMIT" at bounding box center [251, 487] width 118 height 28
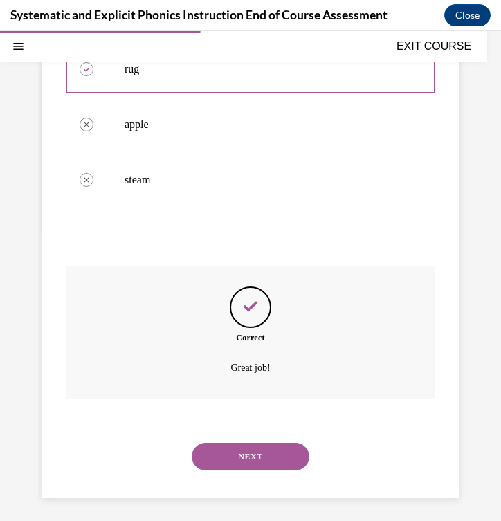
scroll to position [321, 0]
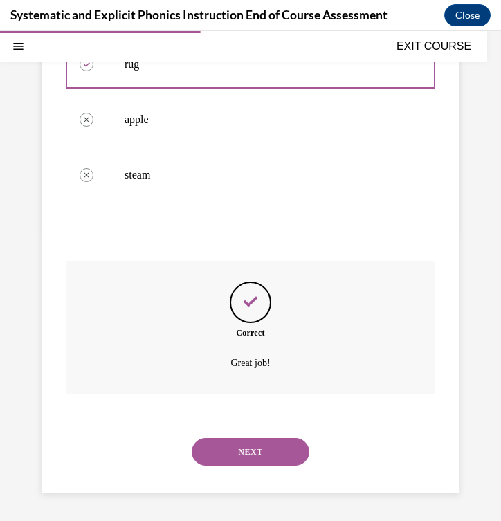
click at [244, 458] on button "NEXT" at bounding box center [251, 452] width 118 height 28
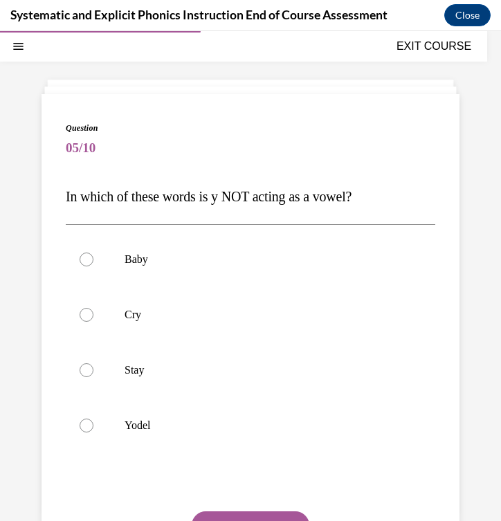
scroll to position [51, 0]
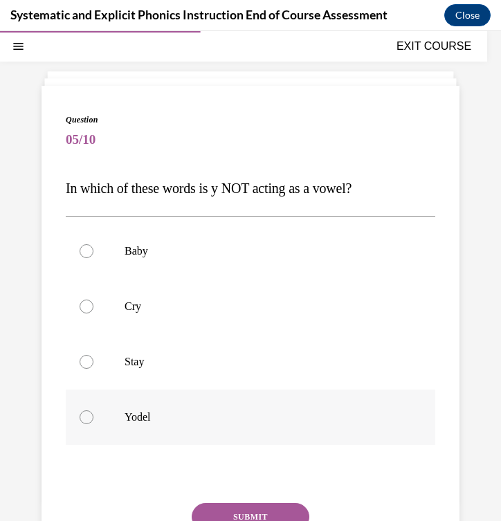
click at [89, 420] on div at bounding box center [87, 417] width 14 height 14
click at [275, 514] on button "SUBMIT" at bounding box center [251, 517] width 118 height 28
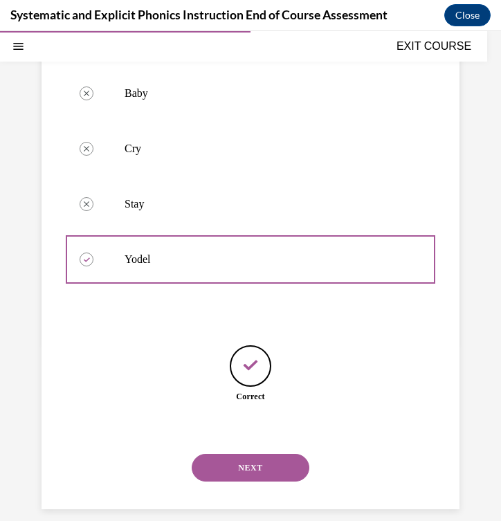
scroll to position [225, 0]
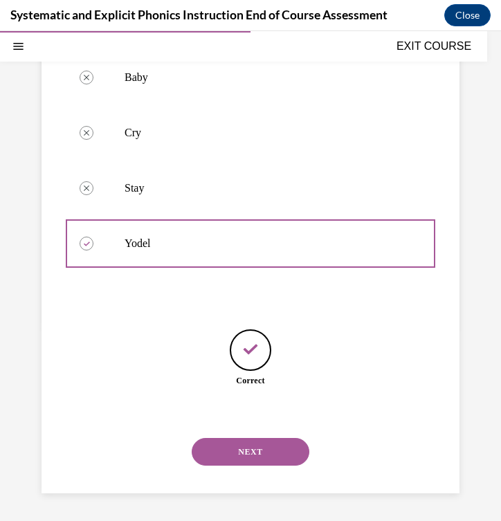
click at [255, 439] on button "NEXT" at bounding box center [251, 452] width 118 height 28
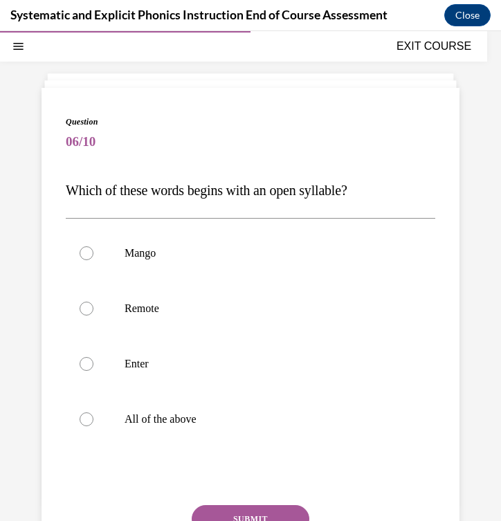
scroll to position [51, 0]
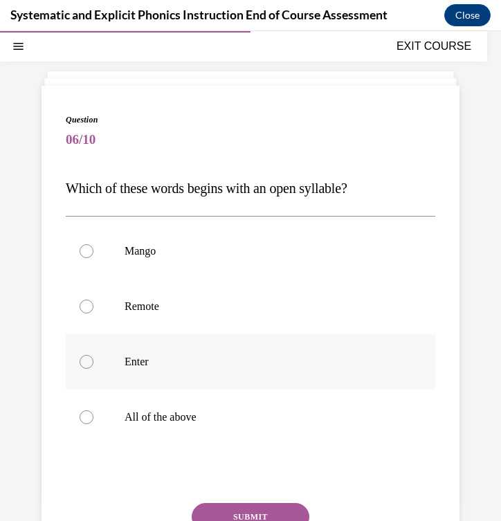
click at [82, 364] on div at bounding box center [87, 362] width 14 height 14
click at [253, 514] on button "SUBMIT" at bounding box center [251, 517] width 118 height 28
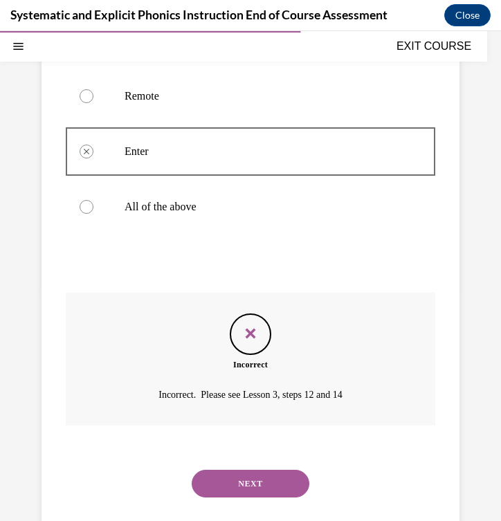
scroll to position [293, 0]
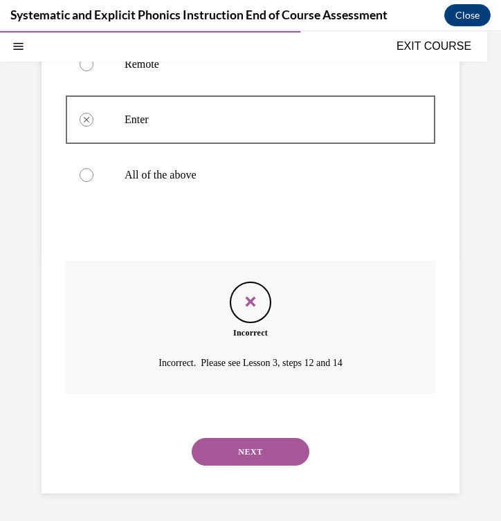
click at [248, 452] on button "NEXT" at bounding box center [251, 452] width 118 height 28
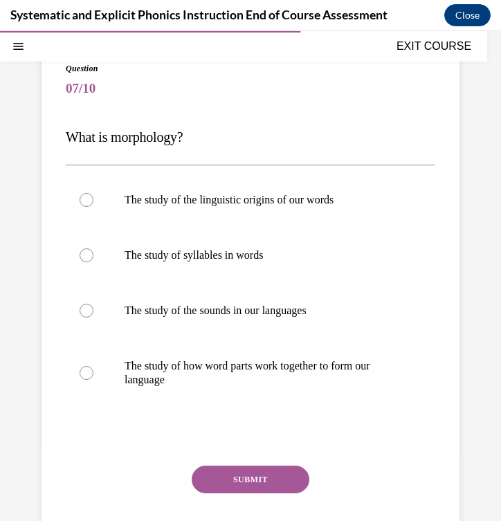
scroll to position [104, 0]
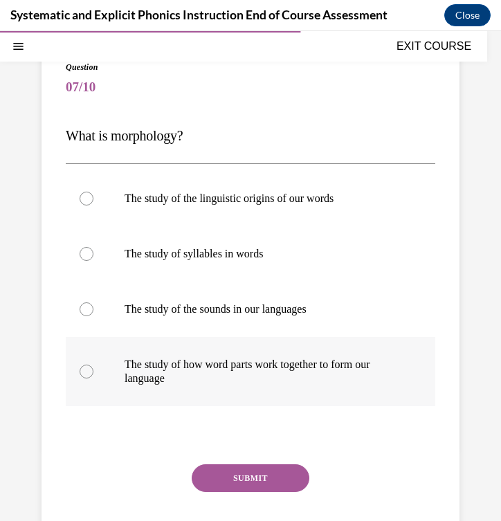
click at [89, 372] on div at bounding box center [87, 372] width 14 height 14
click at [268, 472] on button "SUBMIT" at bounding box center [251, 478] width 118 height 28
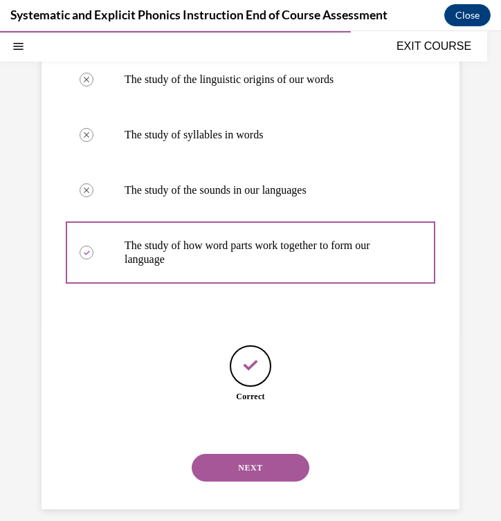
scroll to position [239, 0]
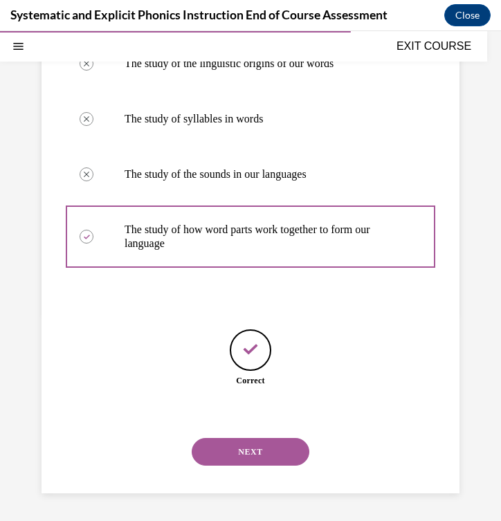
click at [252, 451] on button "NEXT" at bounding box center [251, 452] width 118 height 28
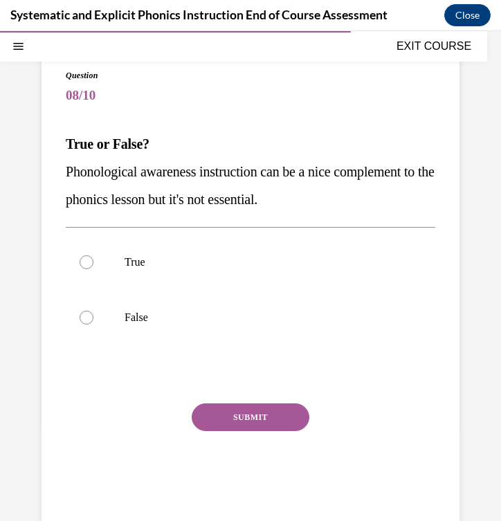
scroll to position [93, 0]
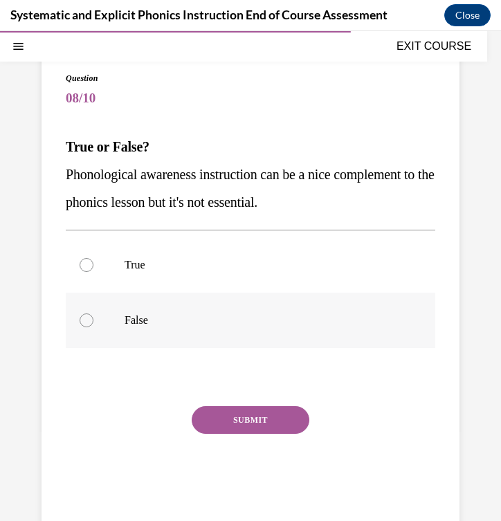
click at [84, 321] on div at bounding box center [87, 321] width 14 height 14
click at [256, 426] on button "SUBMIT" at bounding box center [251, 420] width 118 height 28
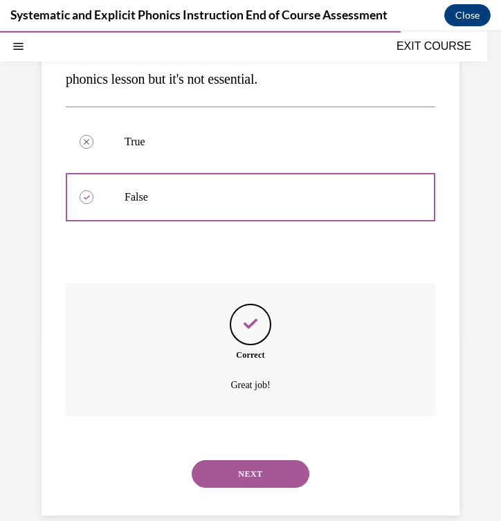
scroll to position [238, 0]
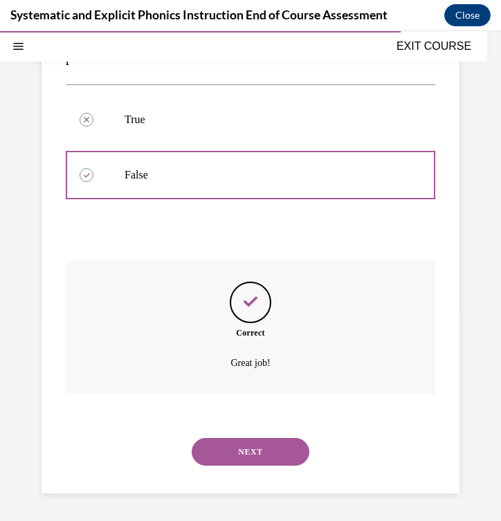
click at [246, 449] on button "NEXT" at bounding box center [251, 452] width 118 height 28
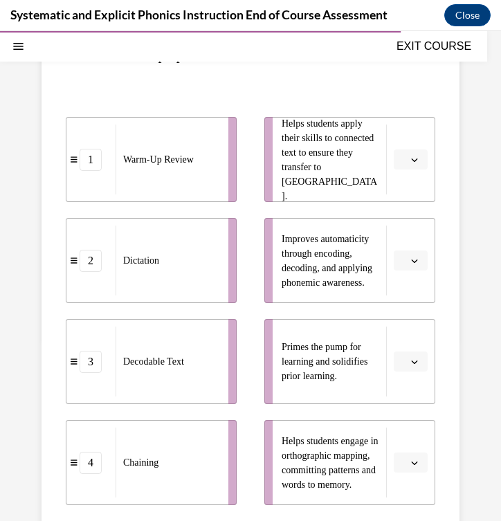
scroll to position [224, 0]
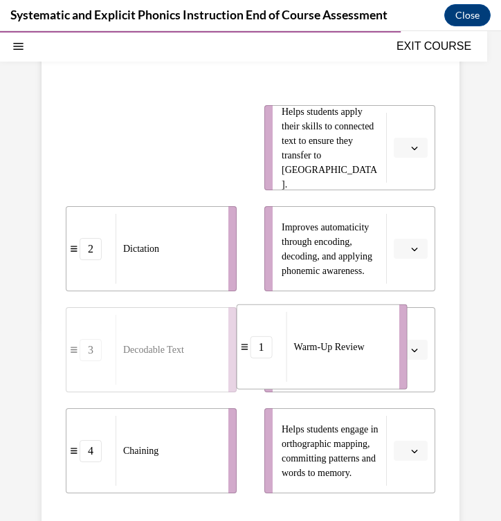
drag, startPoint x: 170, startPoint y: 152, endPoint x: 341, endPoint y: 352, distance: 262.2
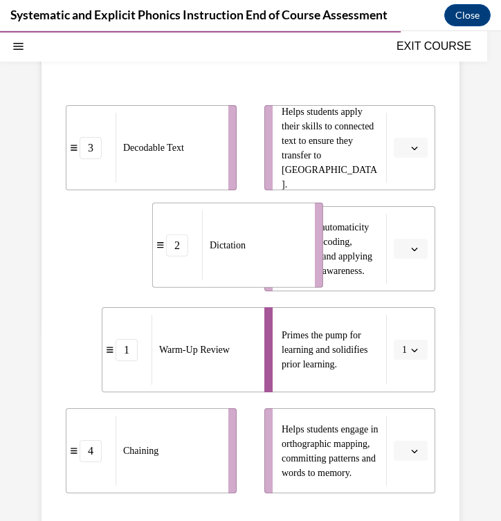
drag, startPoint x: 189, startPoint y: 255, endPoint x: 309, endPoint y: 253, distance: 119.8
click at [306, 253] on div "Dictation" at bounding box center [254, 245] width 104 height 70
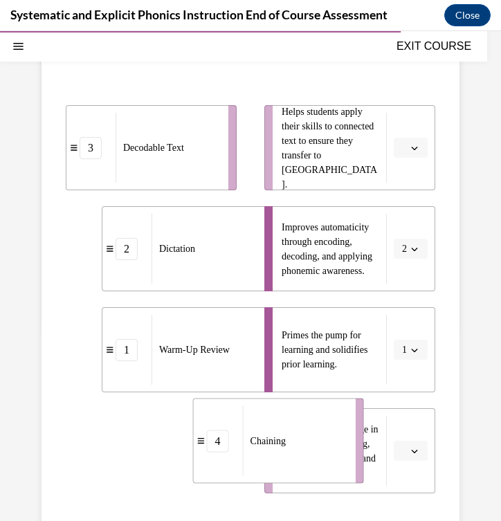
drag, startPoint x: 159, startPoint y: 476, endPoint x: 287, endPoint y: 466, distance: 127.8
click at [287, 466] on div "Chaining" at bounding box center [295, 441] width 104 height 70
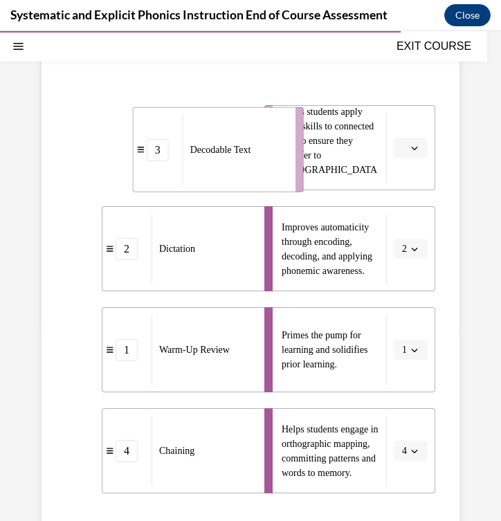
drag, startPoint x: 191, startPoint y: 130, endPoint x: 316, endPoint y: 137, distance: 125.5
click at [287, 137] on div "Decodable Text" at bounding box center [235, 150] width 104 height 70
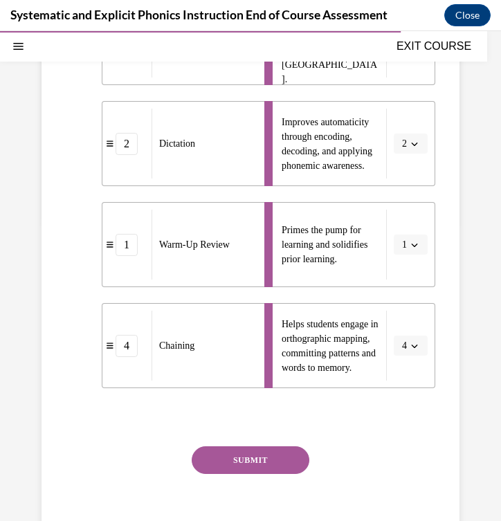
scroll to position [398, 0]
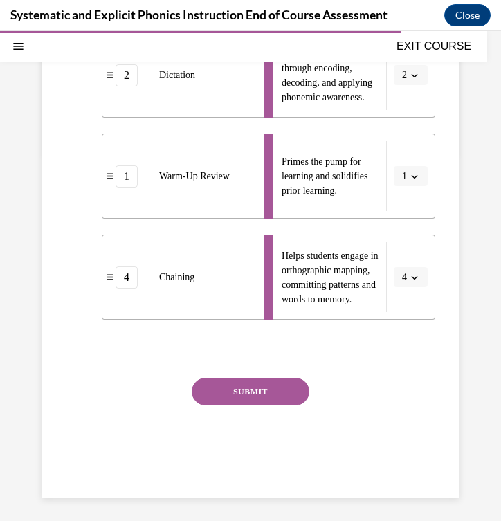
click at [251, 394] on button "SUBMIT" at bounding box center [251, 392] width 118 height 28
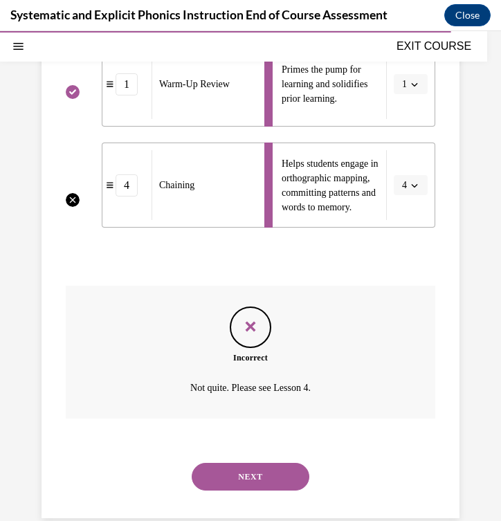
scroll to position [502, 0]
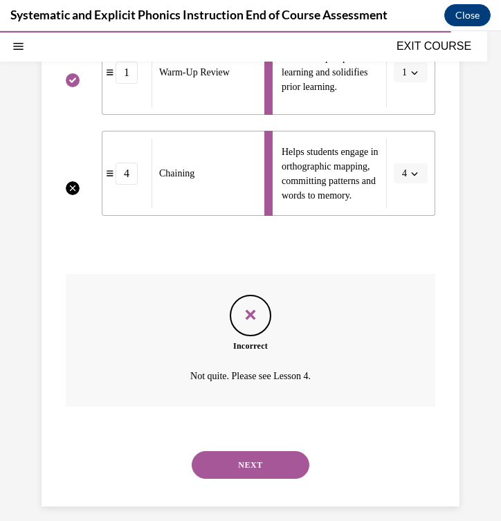
click at [246, 464] on button "NEXT" at bounding box center [251, 465] width 118 height 28
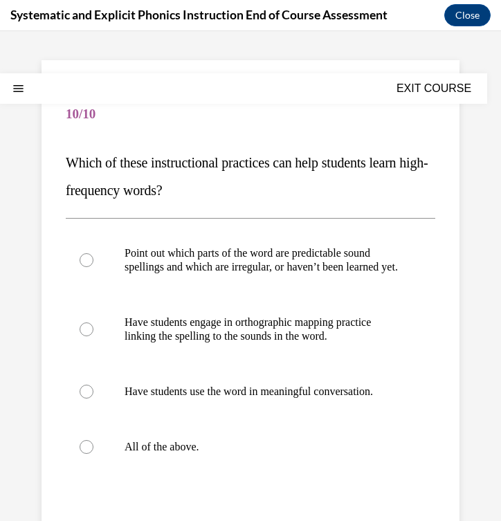
scroll to position [78, 0]
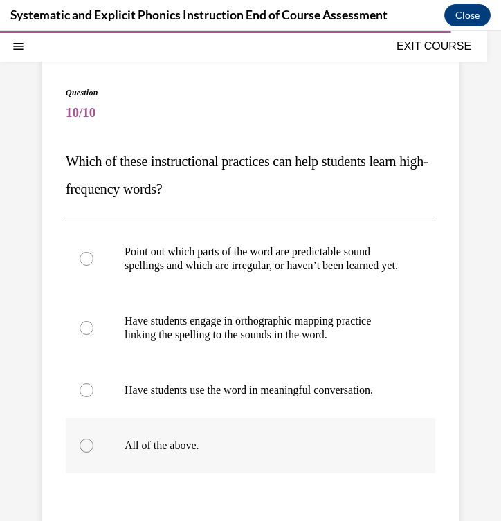
click at [75, 457] on div at bounding box center [251, 445] width 370 height 55
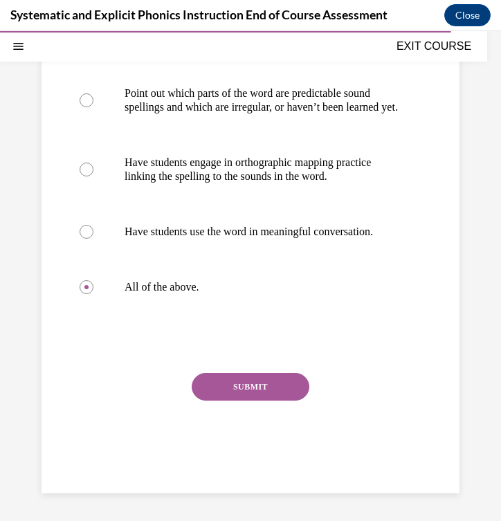
click at [229, 379] on button "SUBMIT" at bounding box center [251, 387] width 118 height 28
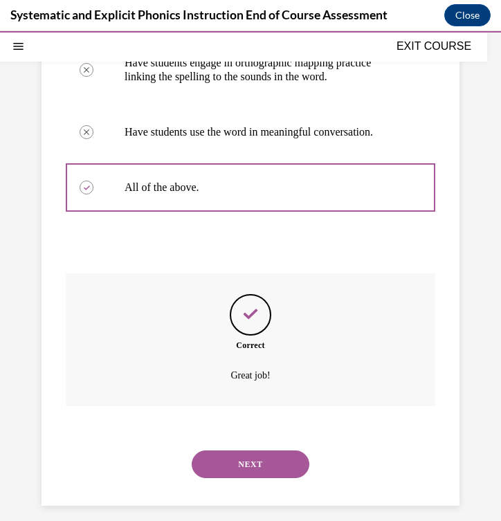
scroll to position [363, 0]
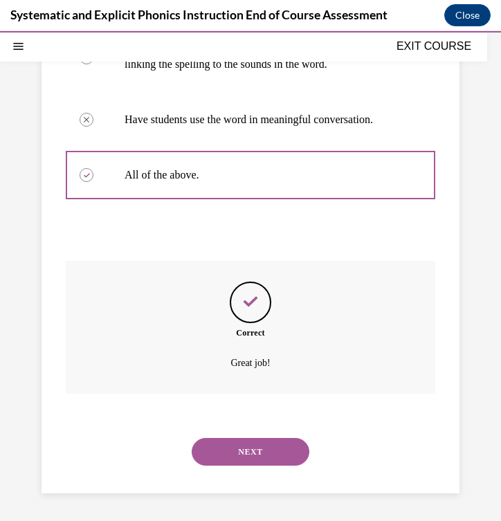
click at [243, 456] on button "NEXT" at bounding box center [251, 452] width 118 height 28
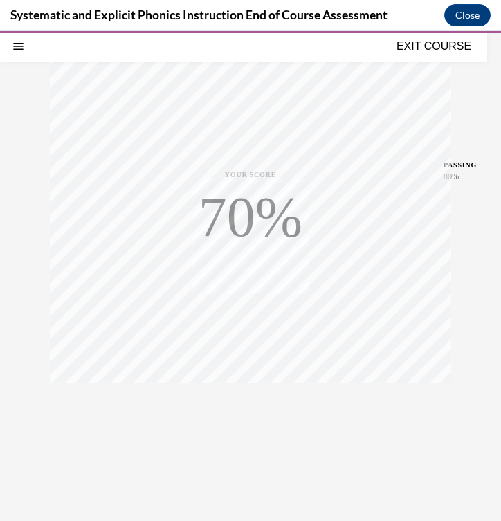
scroll to position [200, 0]
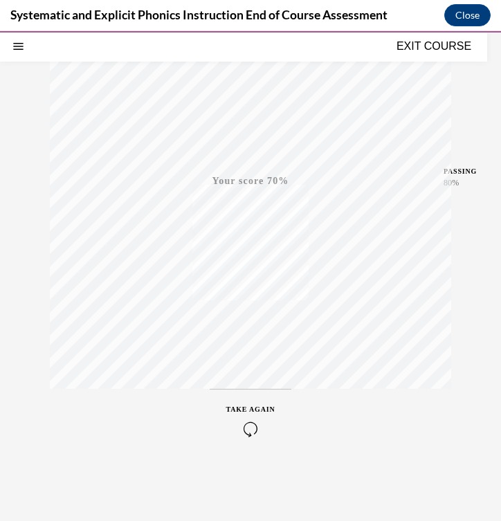
click at [249, 424] on icon "button" at bounding box center [250, 429] width 49 height 15
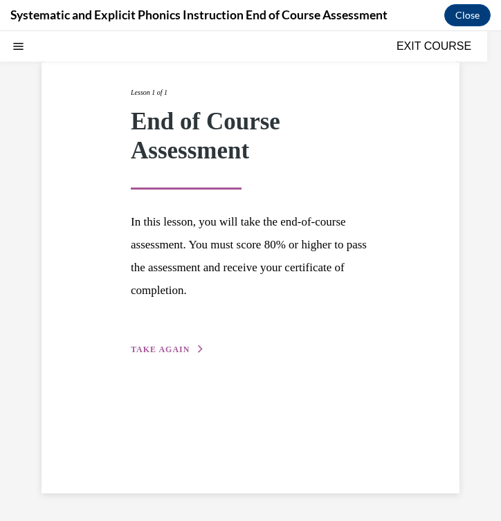
click at [175, 347] on span "TAKE AGAIN" at bounding box center [160, 350] width 59 height 10
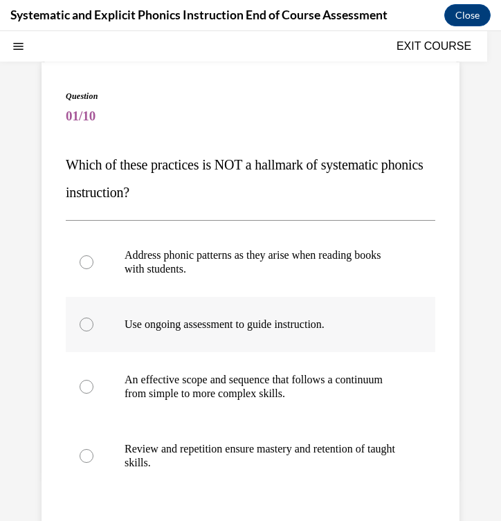
click at [93, 326] on div at bounding box center [87, 325] width 14 height 14
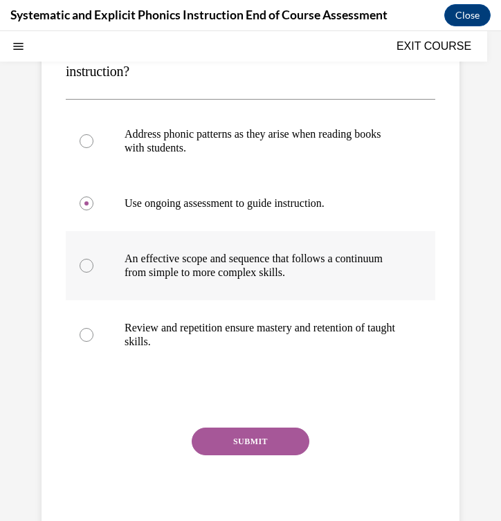
scroll to position [201, 0]
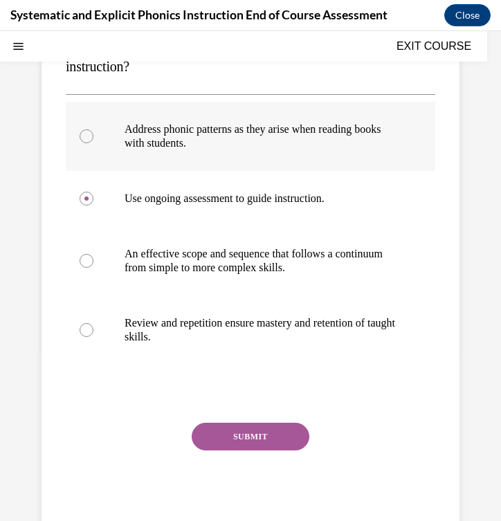
click at [88, 136] on div at bounding box center [87, 136] width 14 height 14
click at [234, 427] on button "SUBMIT" at bounding box center [251, 437] width 118 height 28
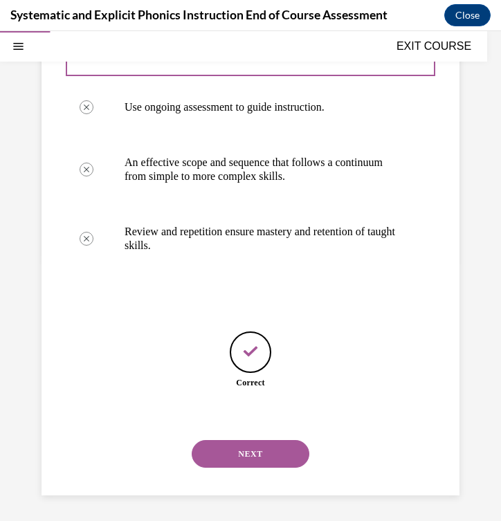
scroll to position [294, 0]
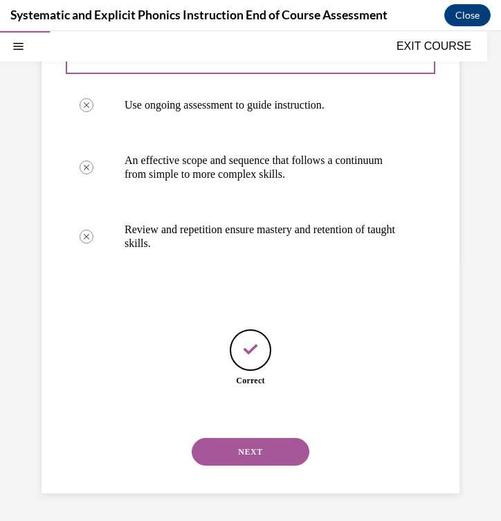
click at [233, 449] on button "NEXT" at bounding box center [251, 452] width 118 height 28
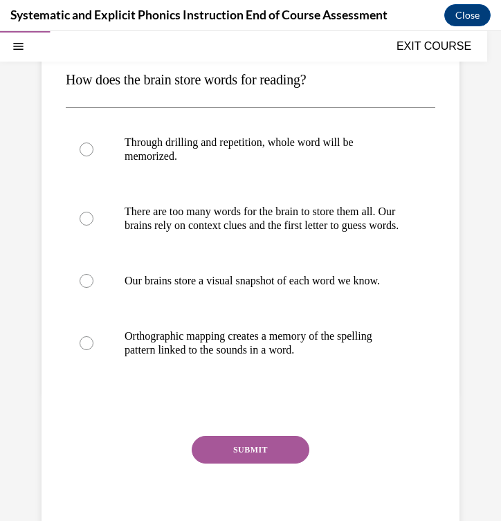
scroll to position [161, 0]
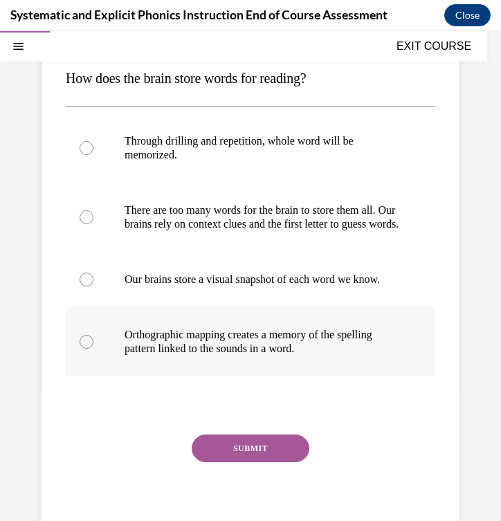
click at [87, 349] on div at bounding box center [87, 342] width 14 height 14
click at [237, 460] on button "SUBMIT" at bounding box center [251, 449] width 118 height 28
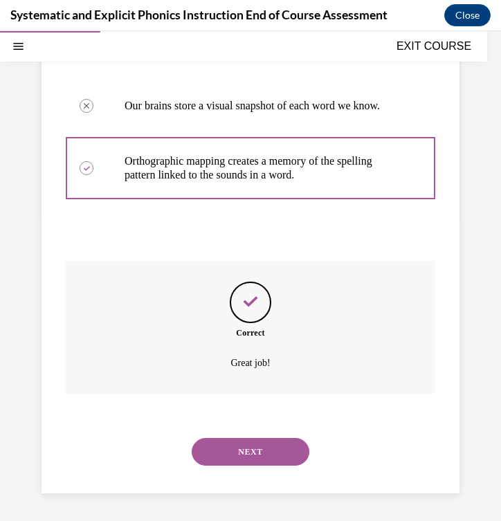
click at [236, 452] on button "NEXT" at bounding box center [251, 452] width 118 height 28
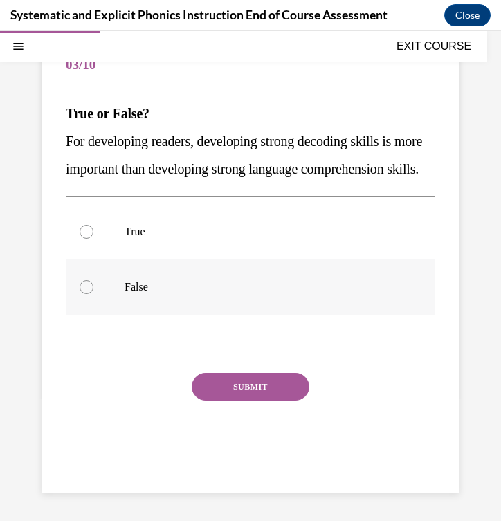
click at [84, 294] on div at bounding box center [87, 287] width 14 height 14
click at [262, 401] on button "SUBMIT" at bounding box center [251, 387] width 118 height 28
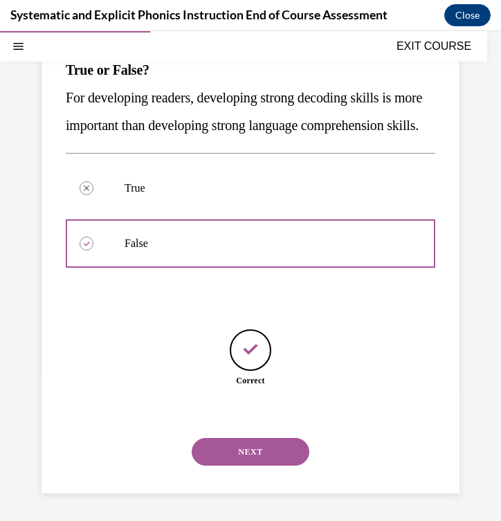
scroll to position [197, 0]
click at [248, 447] on button "NEXT" at bounding box center [251, 452] width 118 height 28
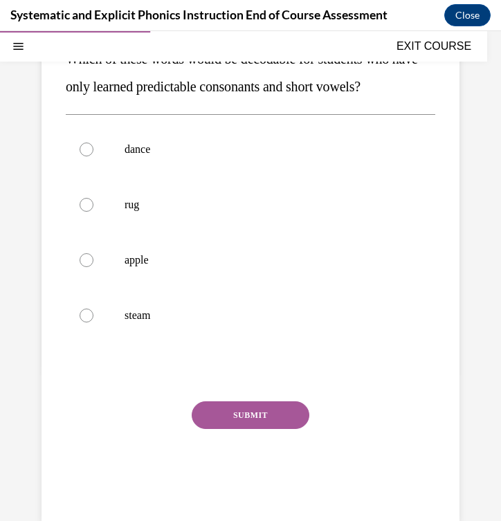
scroll to position [162, 0]
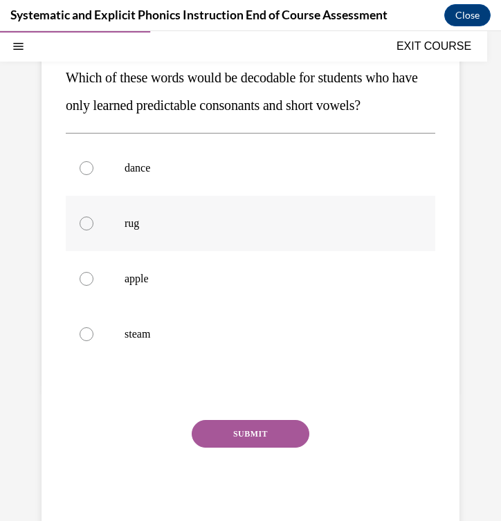
click at [85, 228] on div at bounding box center [87, 224] width 14 height 14
click at [253, 425] on button "SUBMIT" at bounding box center [251, 434] width 118 height 28
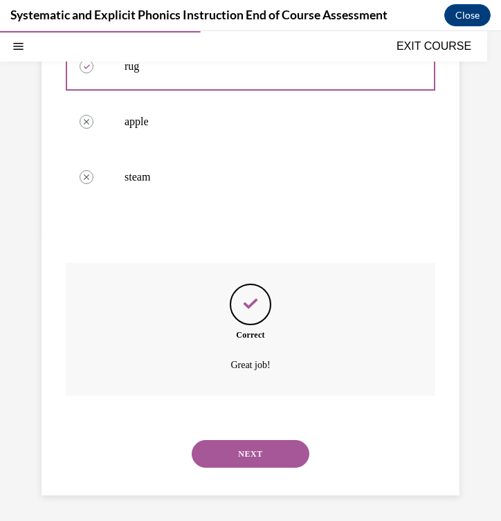
scroll to position [321, 0]
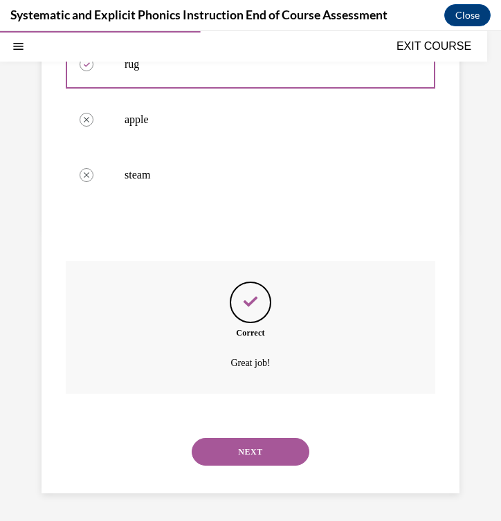
click at [245, 458] on button "NEXT" at bounding box center [251, 452] width 118 height 28
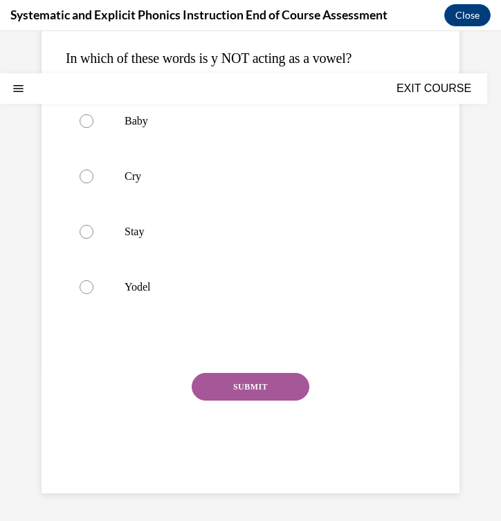
scroll to position [0, 0]
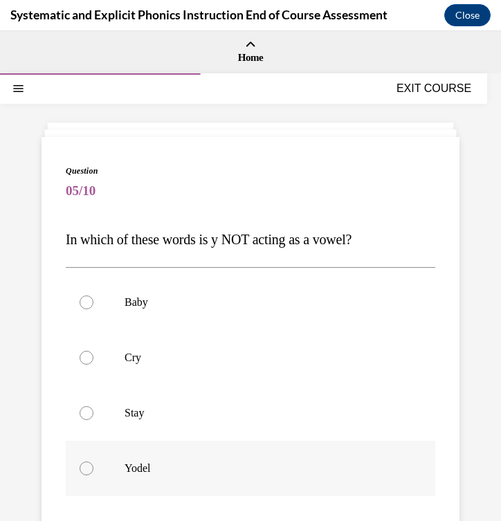
click at [89, 469] on div at bounding box center [87, 469] width 14 height 14
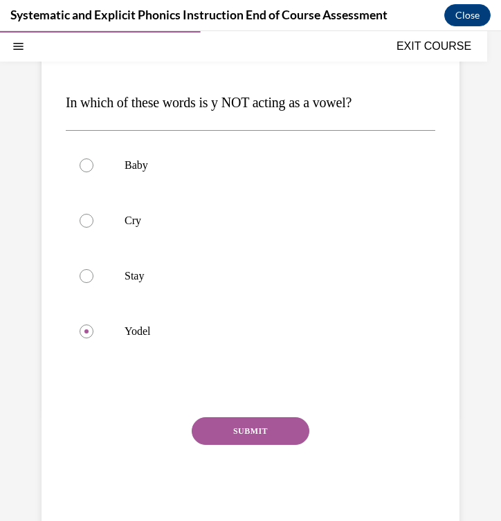
click at [253, 433] on button "SUBMIT" at bounding box center [251, 431] width 118 height 28
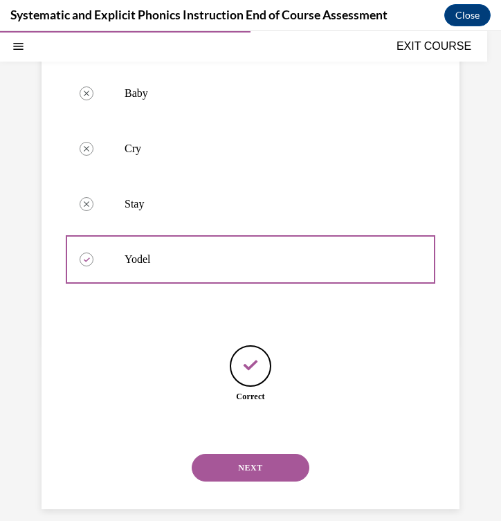
scroll to position [225, 0]
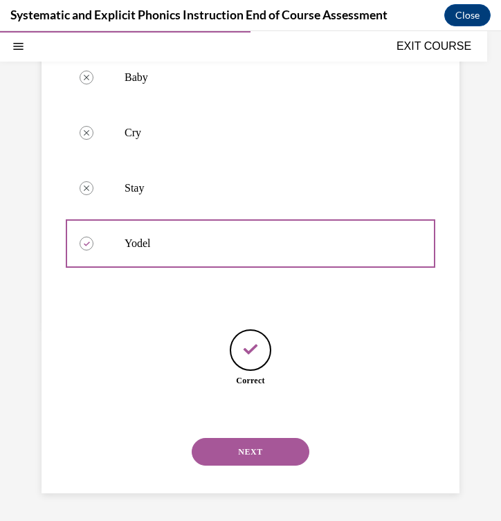
click at [244, 448] on button "NEXT" at bounding box center [251, 452] width 118 height 28
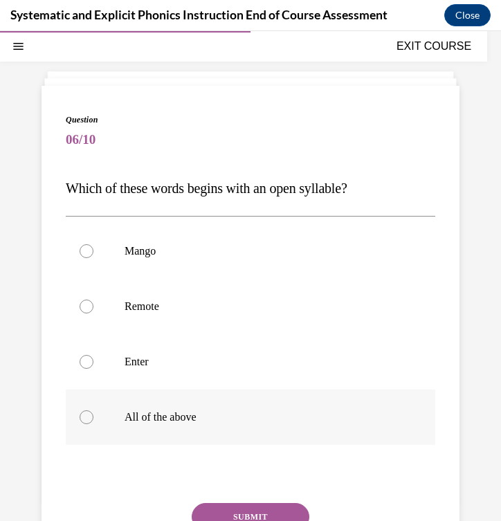
scroll to position [53, 0]
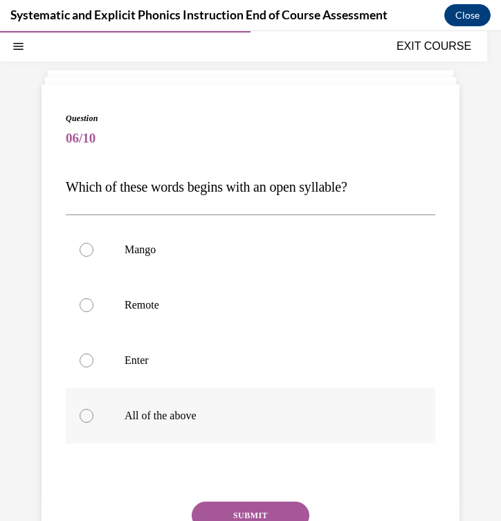
click at [85, 416] on div at bounding box center [87, 416] width 14 height 14
click at [249, 511] on button "SUBMIT" at bounding box center [251, 516] width 118 height 28
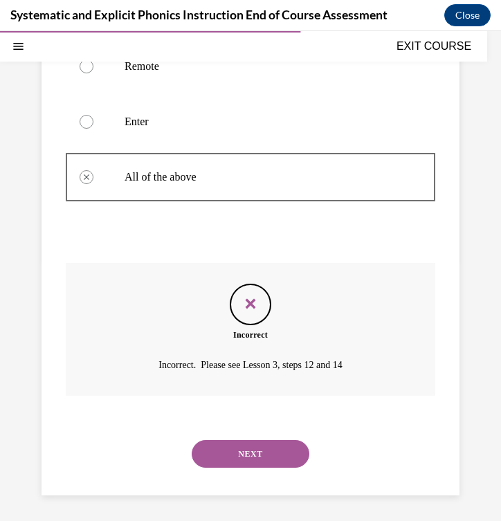
scroll to position [293, 0]
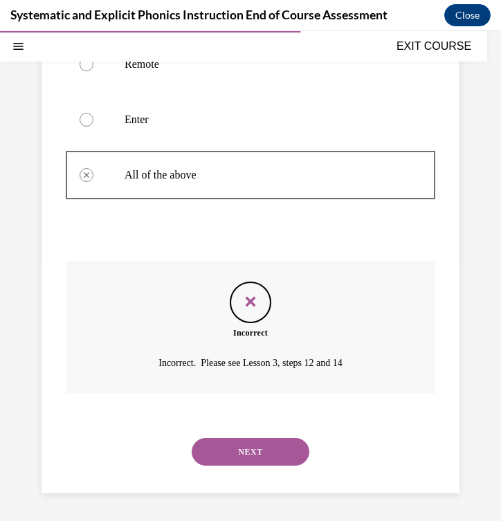
click at [249, 463] on button "NEXT" at bounding box center [251, 452] width 118 height 28
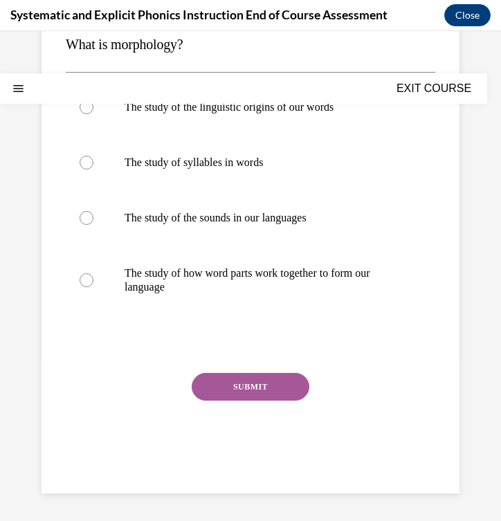
scroll to position [0, 0]
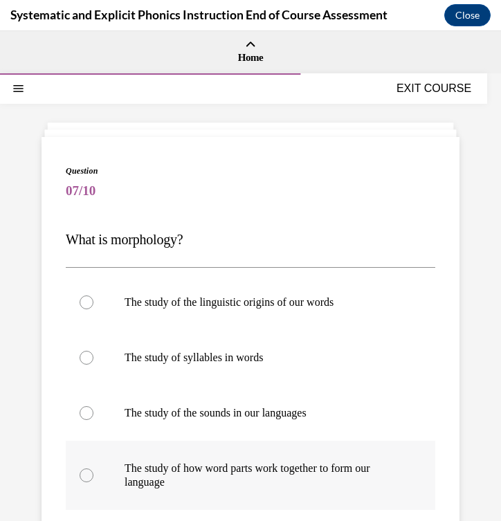
click at [102, 475] on div at bounding box center [251, 475] width 370 height 69
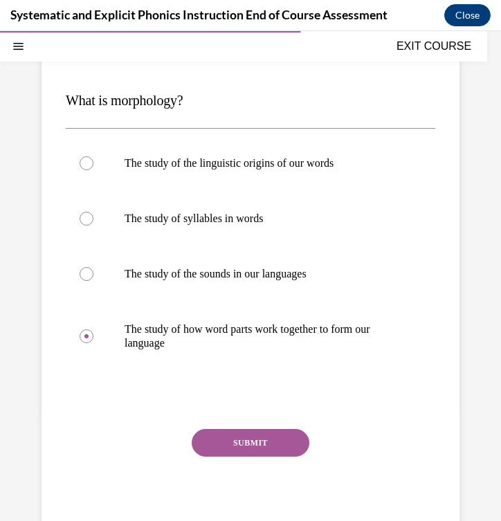
click at [228, 443] on button "SUBMIT" at bounding box center [251, 443] width 118 height 28
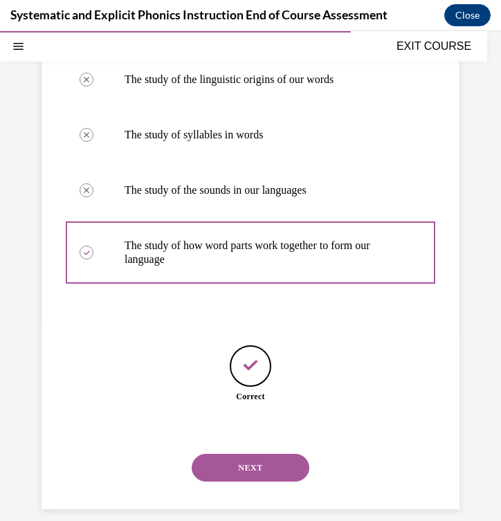
scroll to position [239, 0]
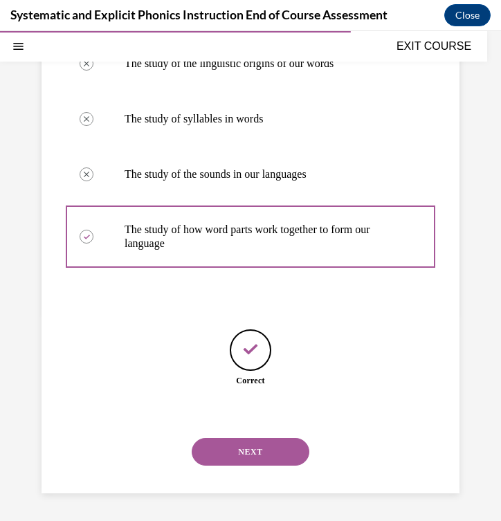
click at [236, 455] on button "NEXT" at bounding box center [251, 452] width 118 height 28
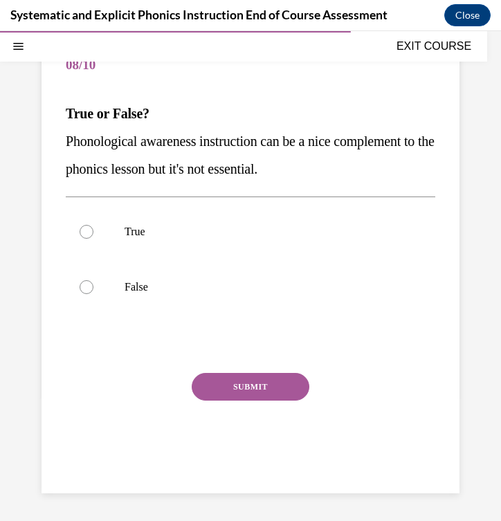
scroll to position [126, 0]
click at [84, 282] on div at bounding box center [87, 287] width 14 height 14
click at [238, 392] on button "SUBMIT" at bounding box center [251, 387] width 118 height 28
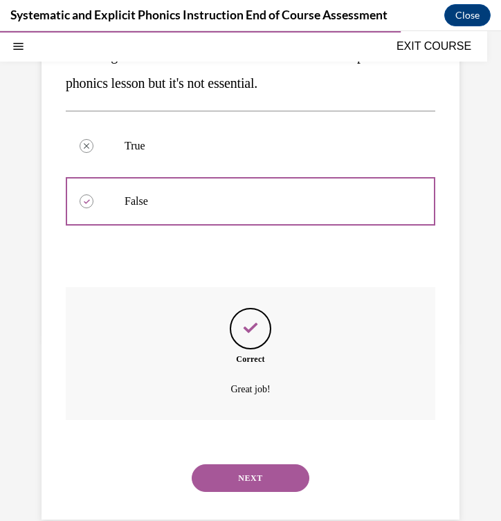
scroll to position [238, 0]
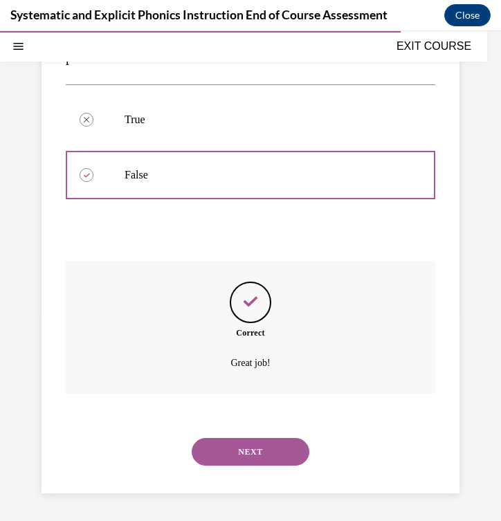
click at [235, 449] on button "NEXT" at bounding box center [251, 452] width 118 height 28
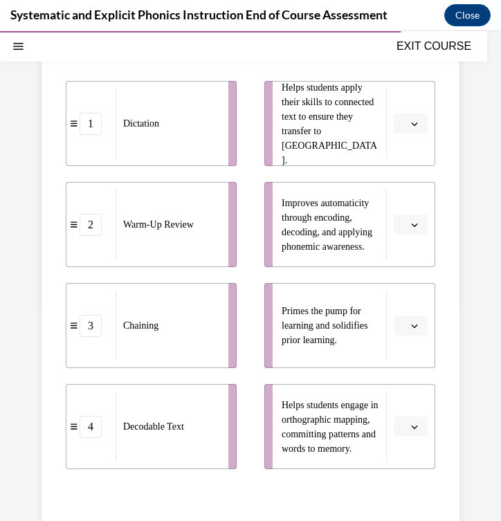
scroll to position [248, 0]
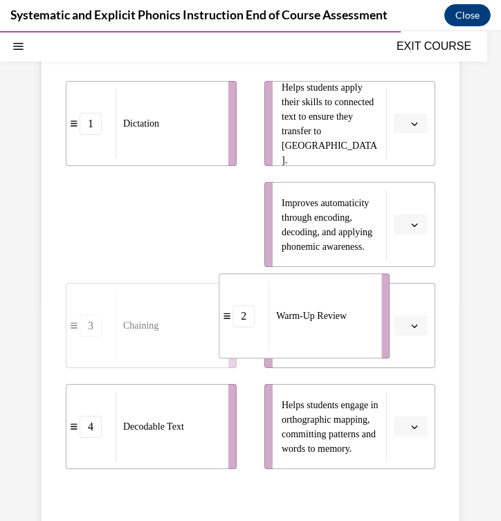
drag, startPoint x: 192, startPoint y: 250, endPoint x: 347, endPoint y: 342, distance: 179.7
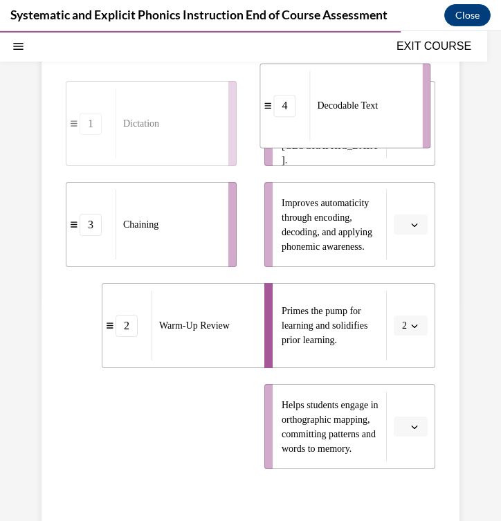
drag, startPoint x: 177, startPoint y: 433, endPoint x: 372, endPoint y: 112, distance: 374.9
click at [372, 112] on span "Decodable Text" at bounding box center [347, 105] width 61 height 15
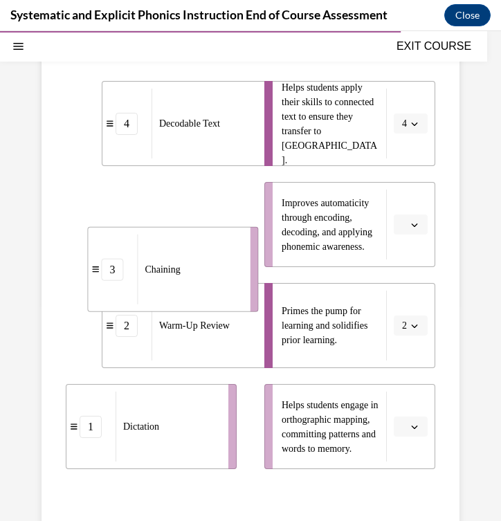
drag, startPoint x: 179, startPoint y: 239, endPoint x: 185, endPoint y: 254, distance: 16.1
click at [185, 253] on div "Chaining" at bounding box center [189, 270] width 104 height 70
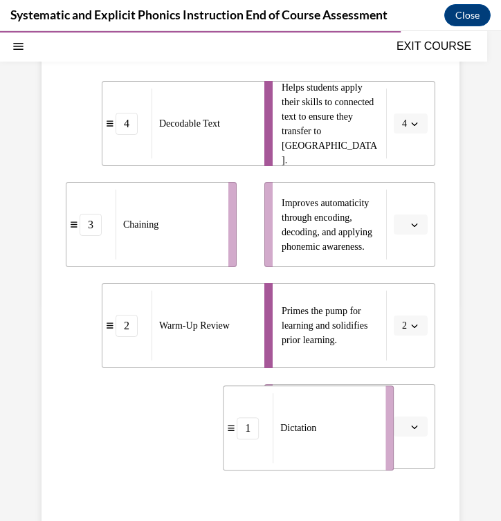
drag, startPoint x: 179, startPoint y: 429, endPoint x: 336, endPoint y: 431, distance: 157.8
click at [336, 431] on div "Dictation" at bounding box center [325, 428] width 104 height 70
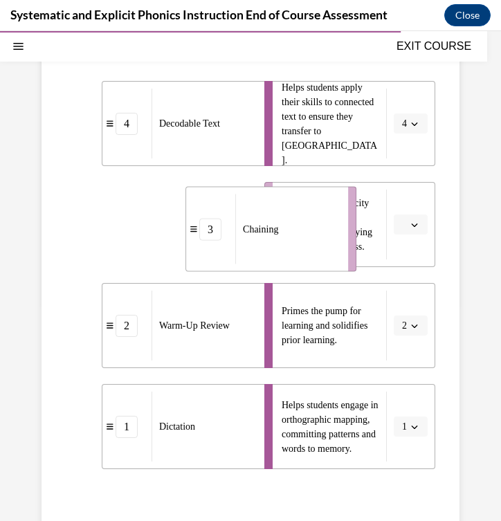
drag, startPoint x: 201, startPoint y: 226, endPoint x: 320, endPoint y: 230, distance: 119.8
click at [320, 230] on div "Chaining" at bounding box center [287, 229] width 104 height 70
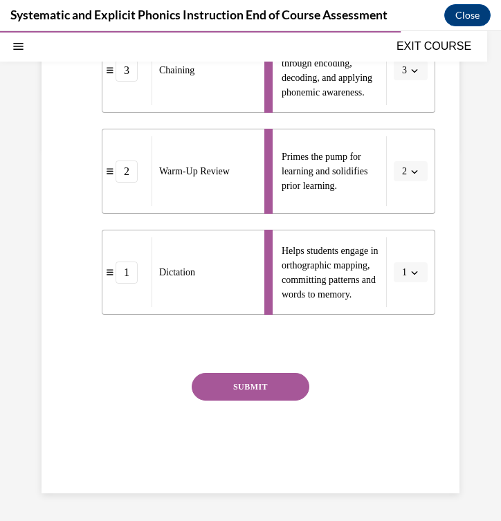
click at [248, 382] on button "SUBMIT" at bounding box center [251, 387] width 118 height 28
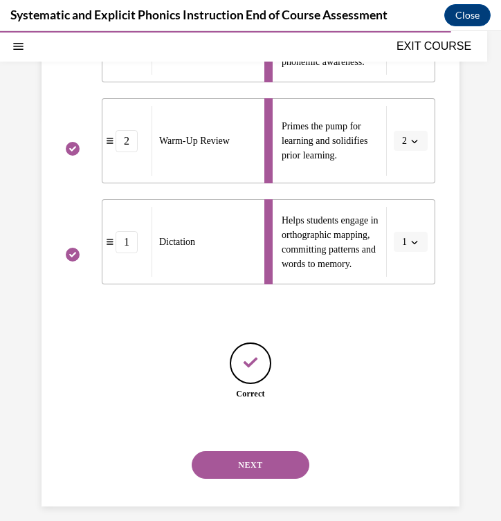
scroll to position [446, 0]
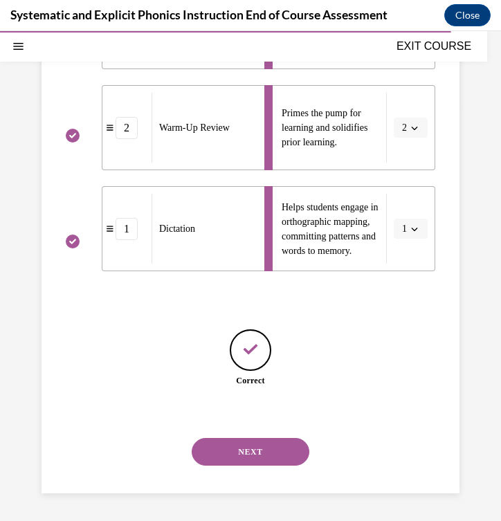
click at [249, 451] on button "NEXT" at bounding box center [251, 452] width 118 height 28
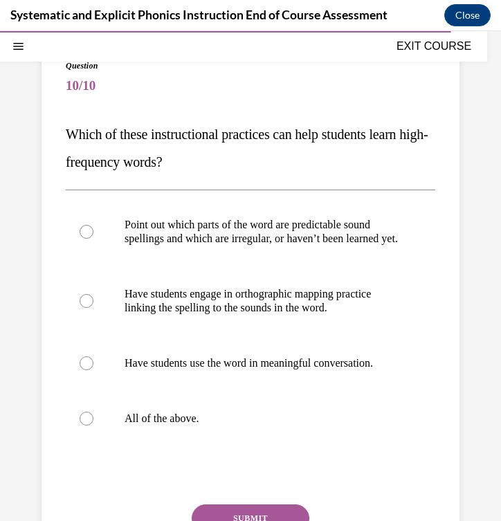
scroll to position [141, 0]
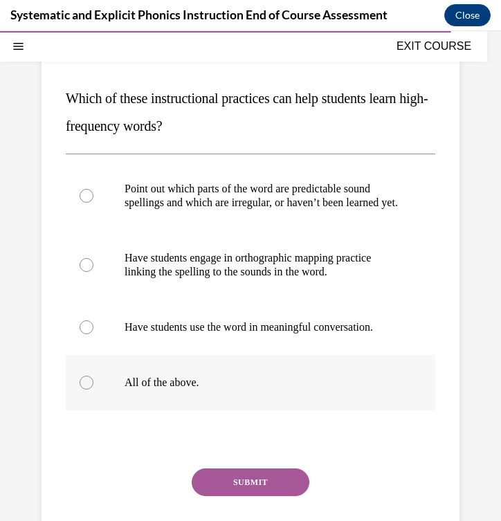
click at [84, 404] on div at bounding box center [251, 382] width 370 height 55
click at [271, 493] on button "SUBMIT" at bounding box center [251, 483] width 118 height 28
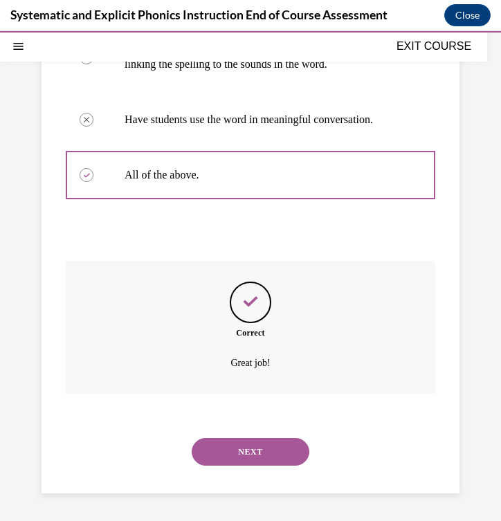
scroll to position [363, 0]
click at [264, 459] on button "NEXT" at bounding box center [251, 452] width 118 height 28
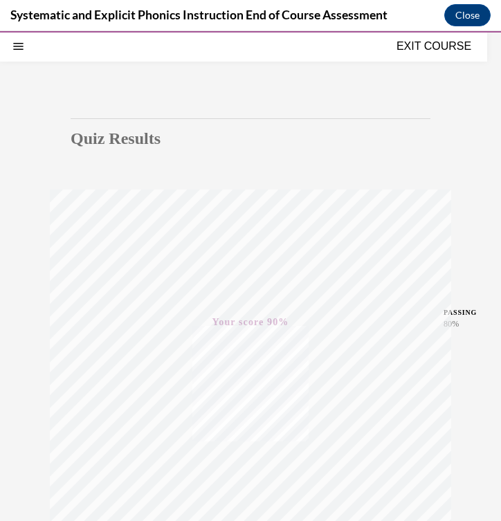
scroll to position [0, 0]
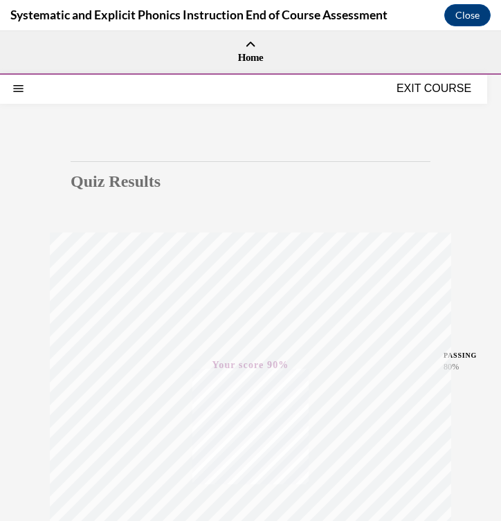
click at [433, 90] on button "EXIT COURSE" at bounding box center [433, 88] width 83 height 17
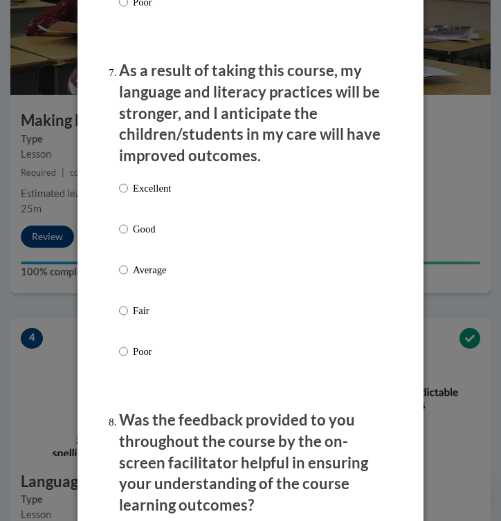
scroll to position [2764, 0]
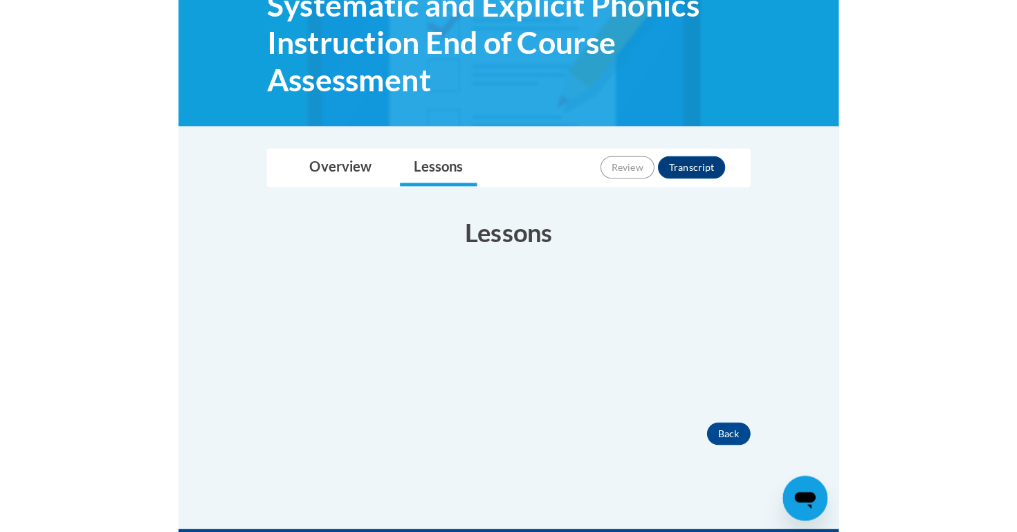
scroll to position [259, 0]
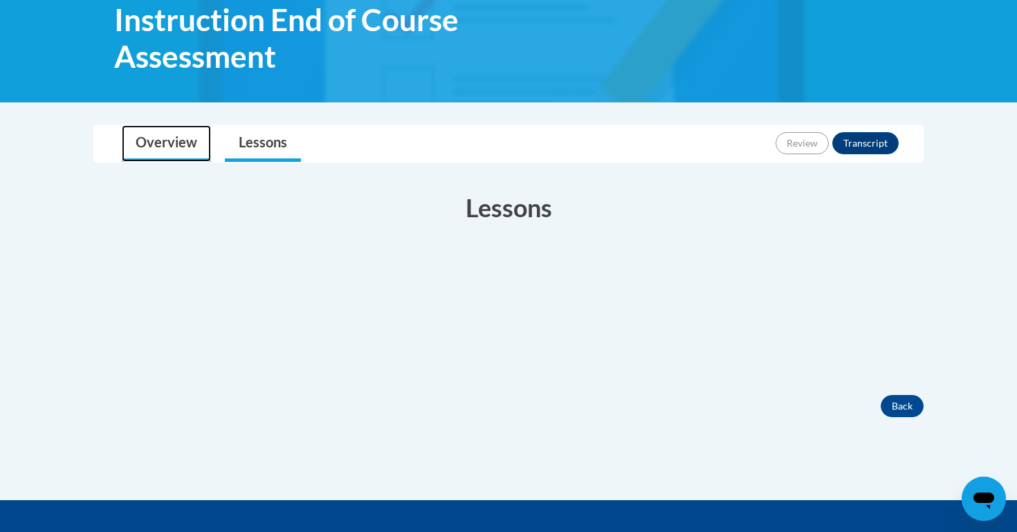
click at [175, 136] on link "Overview" at bounding box center [166, 143] width 89 height 37
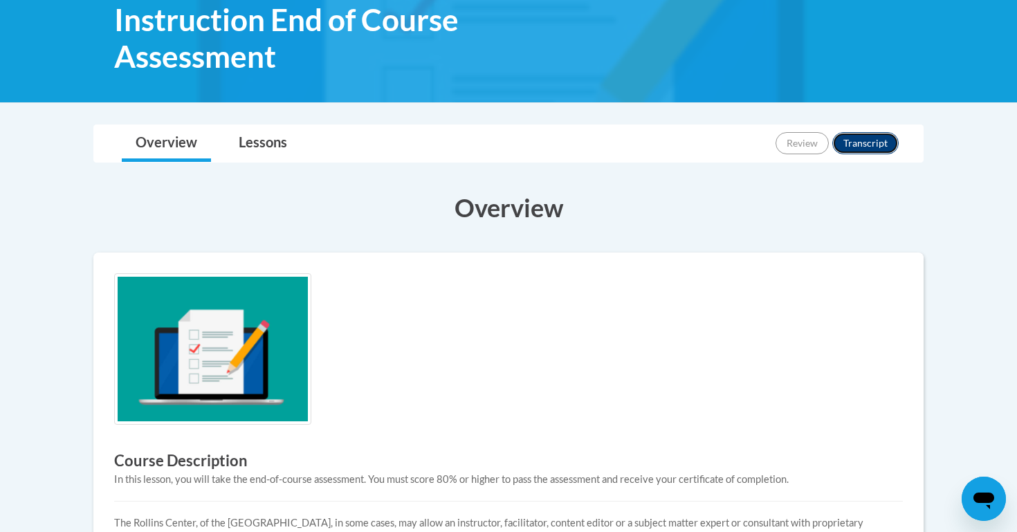
click at [500, 138] on button "Transcript" at bounding box center [866, 143] width 66 height 22
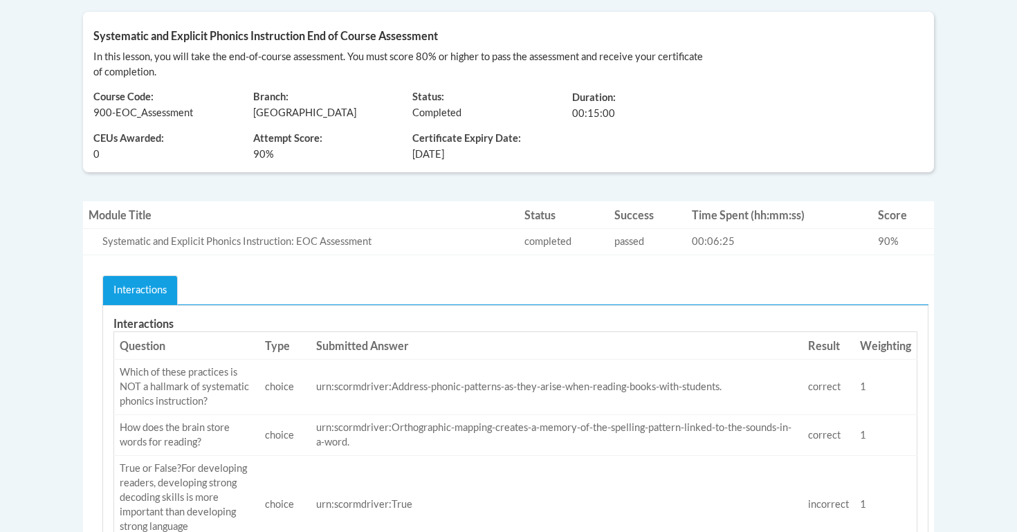
scroll to position [347, 0]
click at [673, 243] on td "Success passed" at bounding box center [648, 242] width 78 height 26
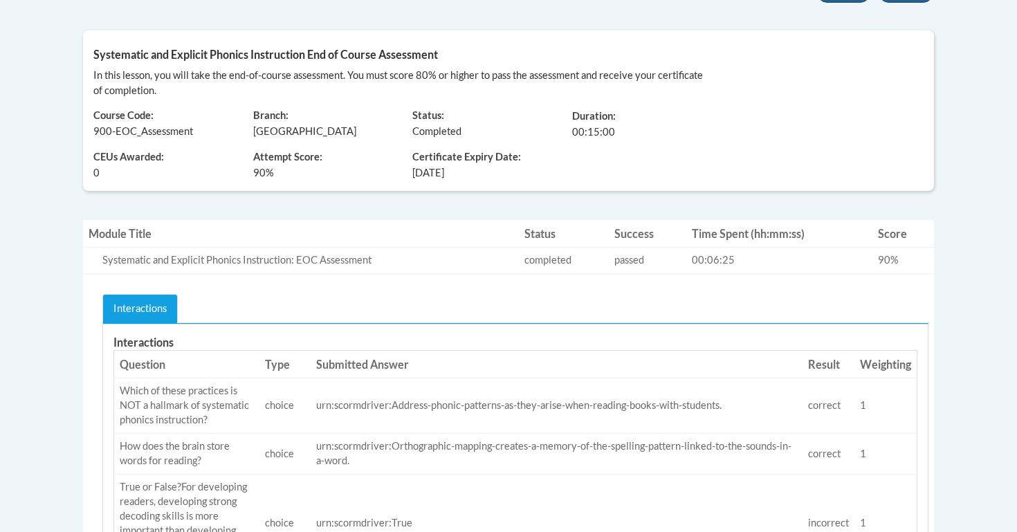
scroll to position [327, 0]
click at [633, 267] on td "Success passed" at bounding box center [648, 261] width 78 height 26
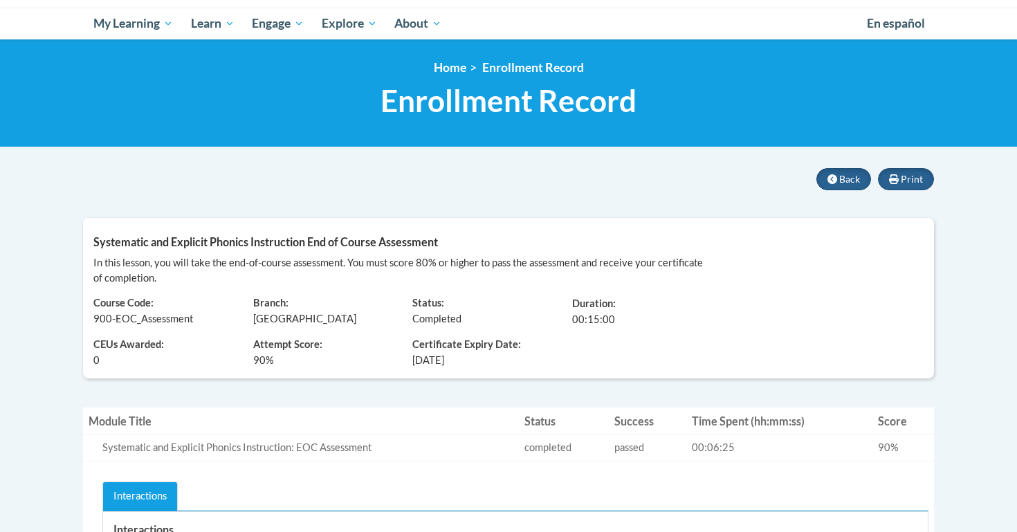
scroll to position [137, 0]
